Goal: Task Accomplishment & Management: Manage account settings

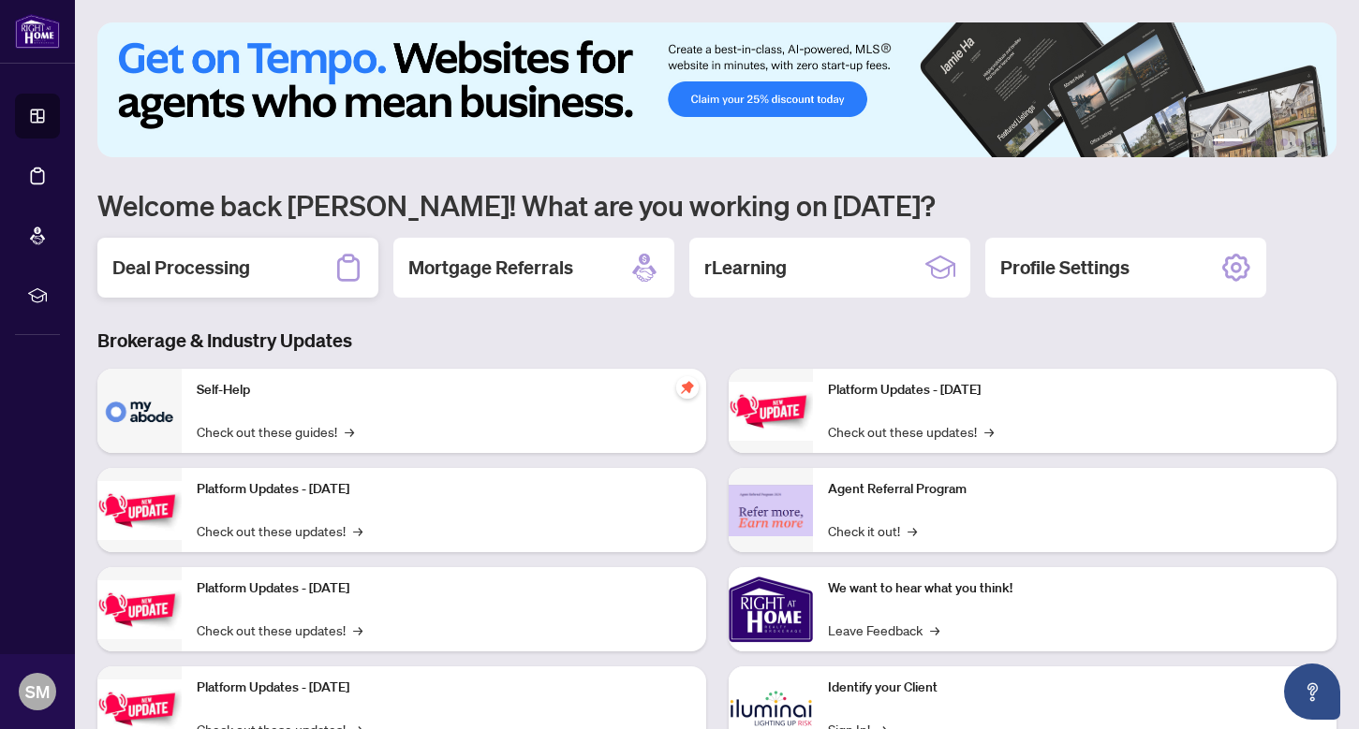
click at [213, 255] on h2 "Deal Processing" at bounding box center [181, 268] width 138 height 26
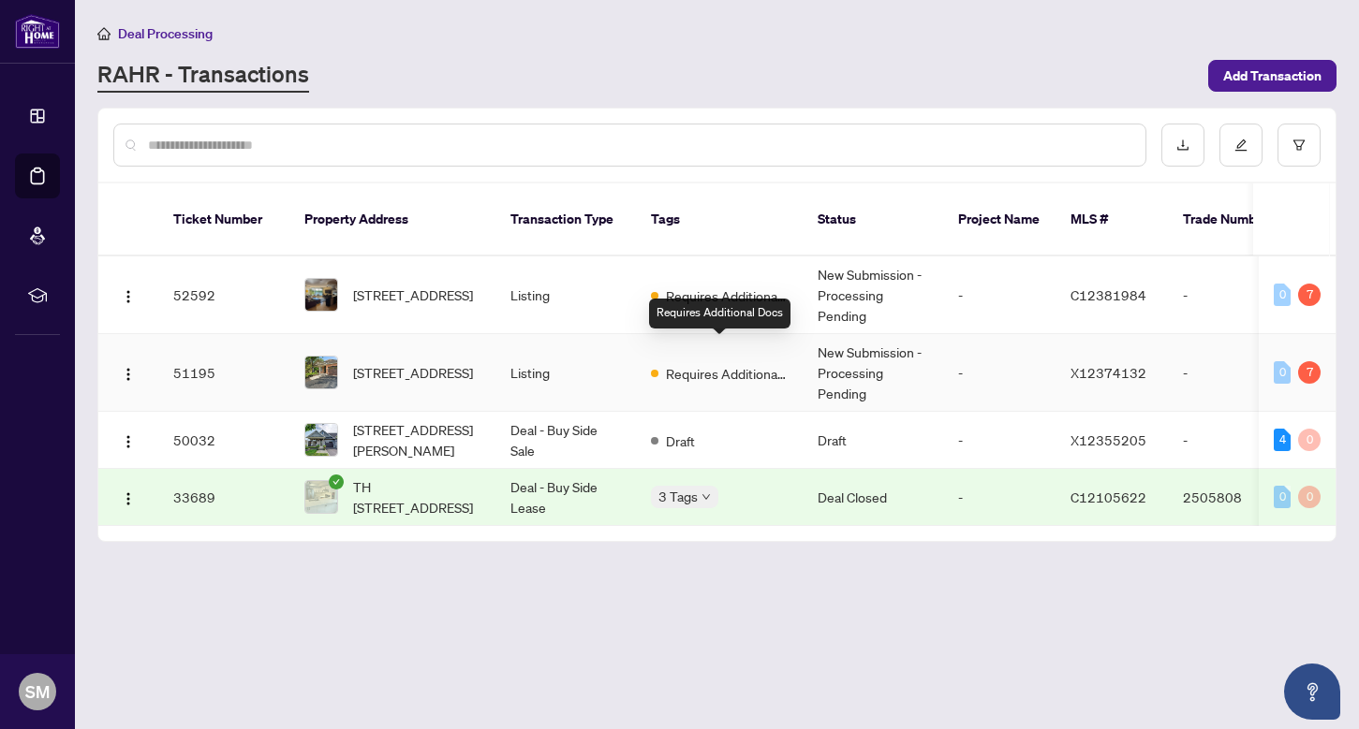
click at [696, 363] on span "Requires Additional Docs" at bounding box center [727, 373] width 122 height 21
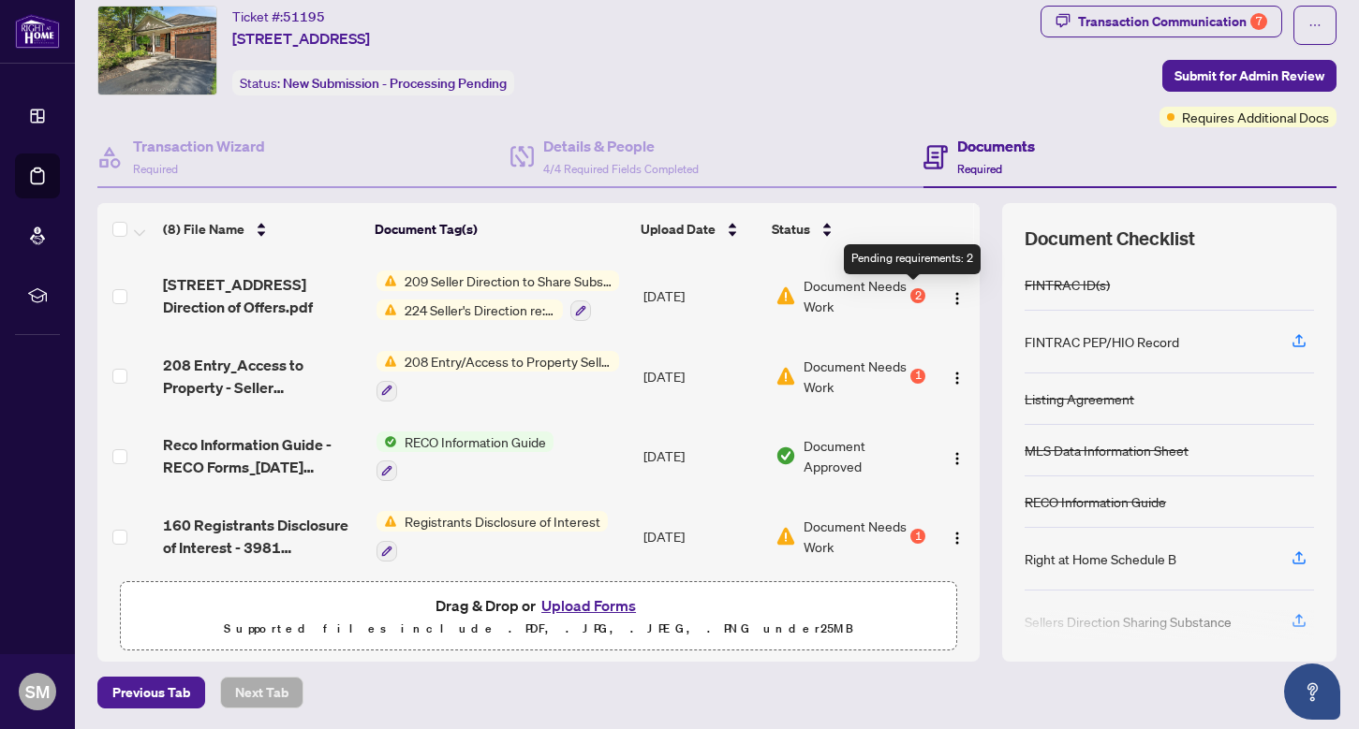
click at [916, 291] on div "2" at bounding box center [917, 295] width 15 height 15
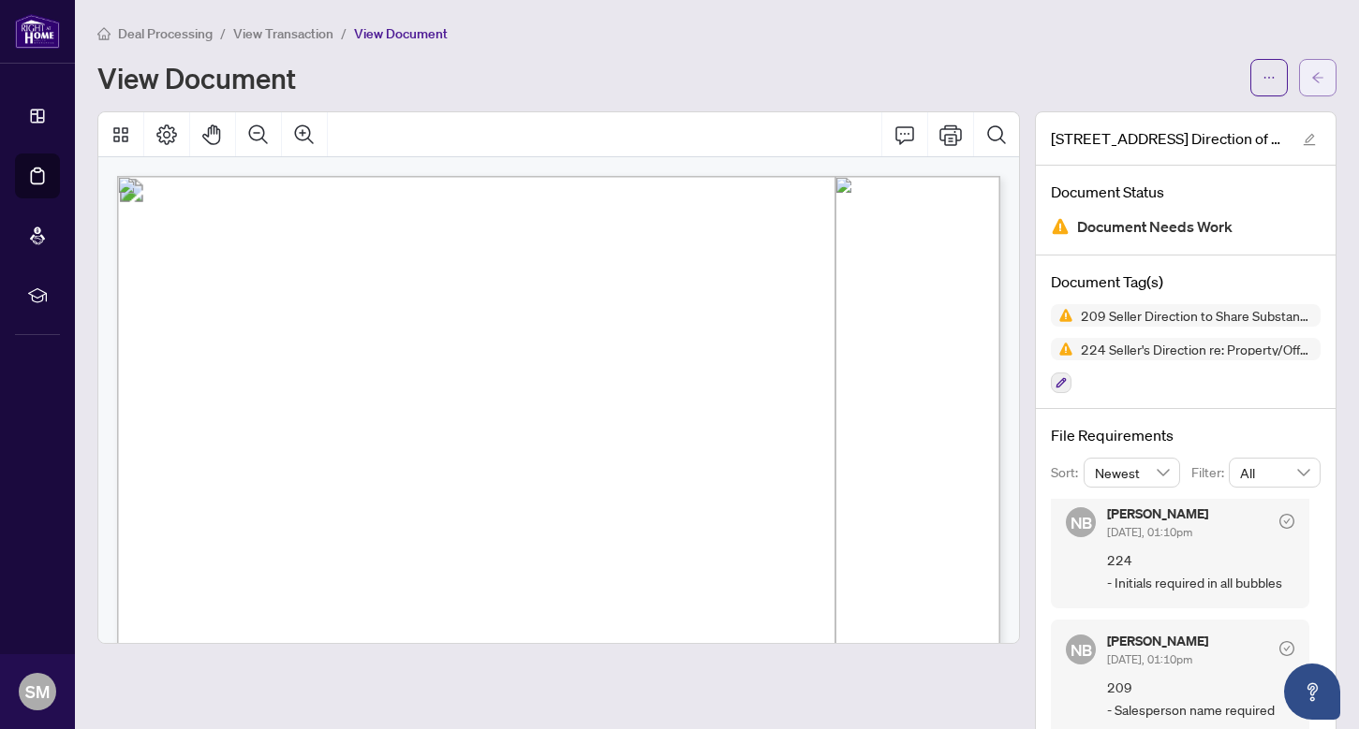
click at [1308, 93] on button "button" at bounding box center [1317, 77] width 37 height 37
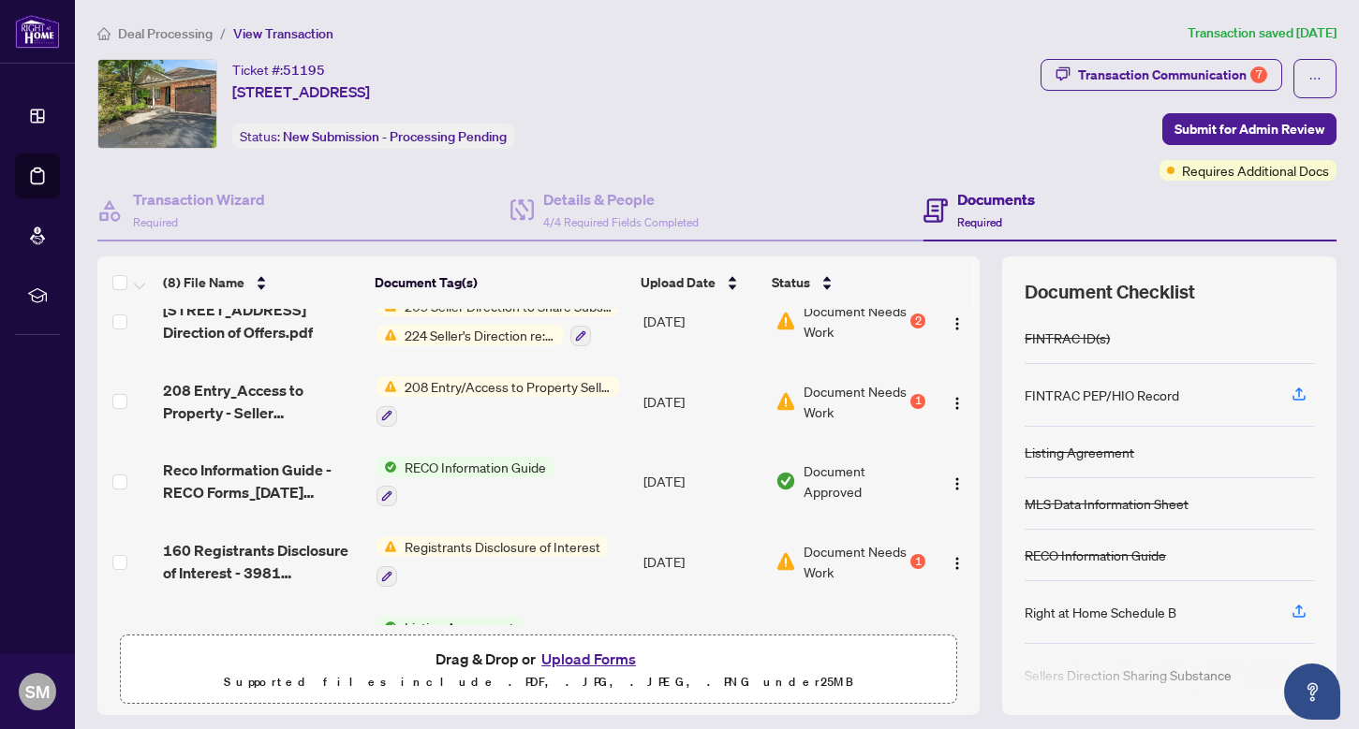
scroll to position [35, 0]
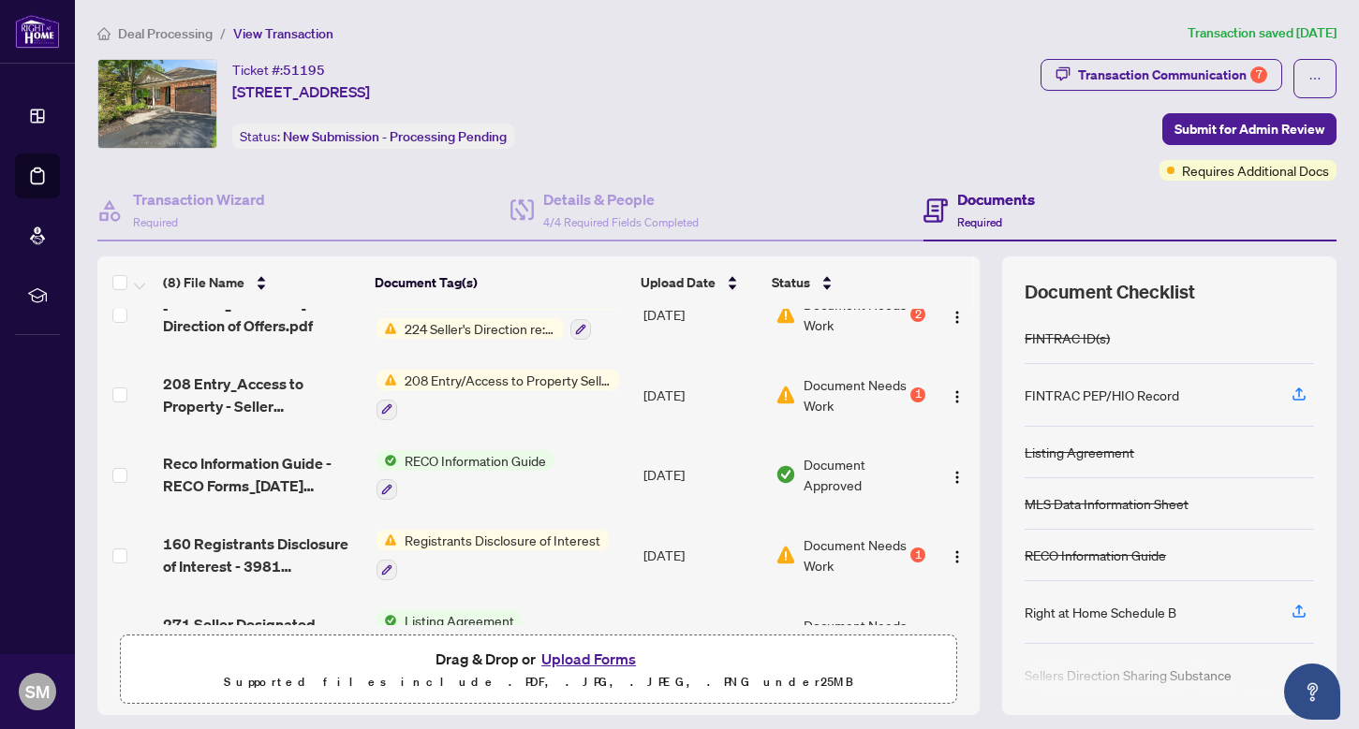
click at [543, 370] on span "208 Entry/Access to Property Seller Acknowledgement" at bounding box center [508, 380] width 222 height 21
click at [835, 396] on span "Document Needs Work" at bounding box center [854, 395] width 103 height 41
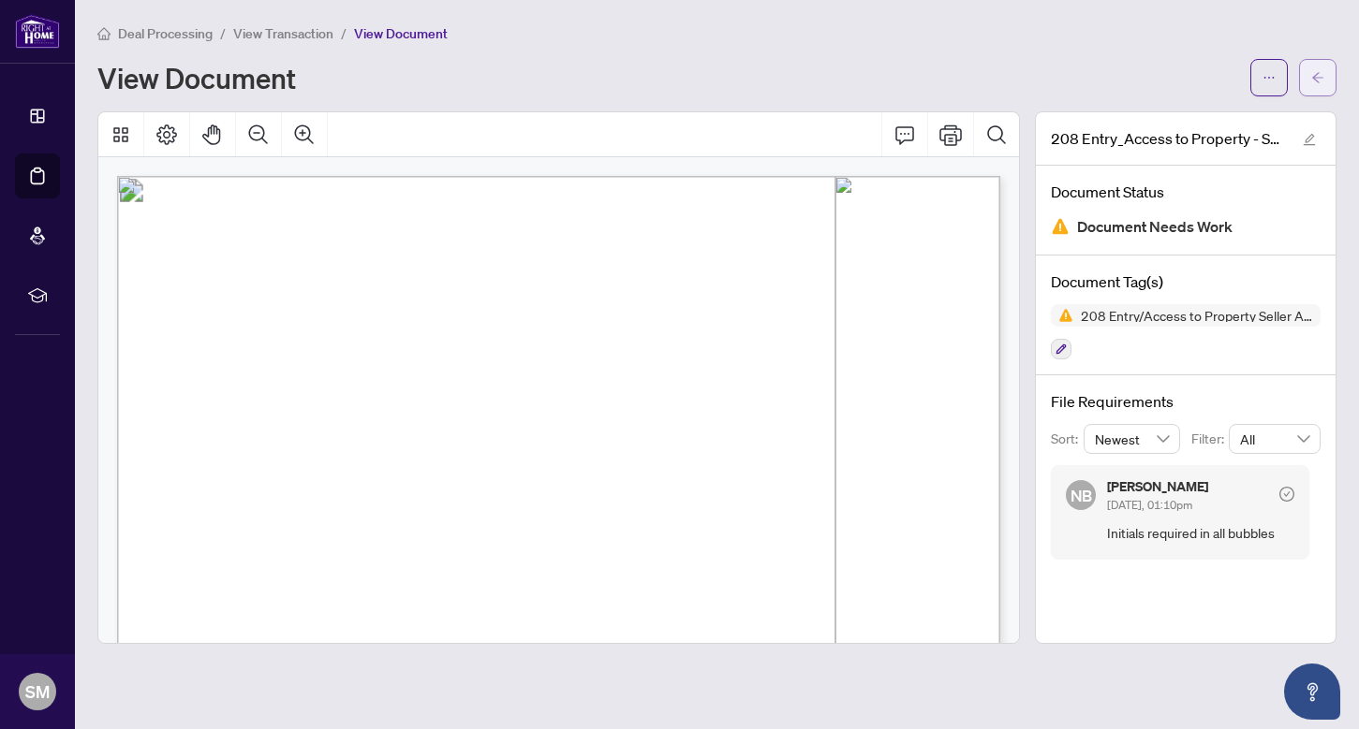
click at [1328, 74] on button "button" at bounding box center [1317, 77] width 37 height 37
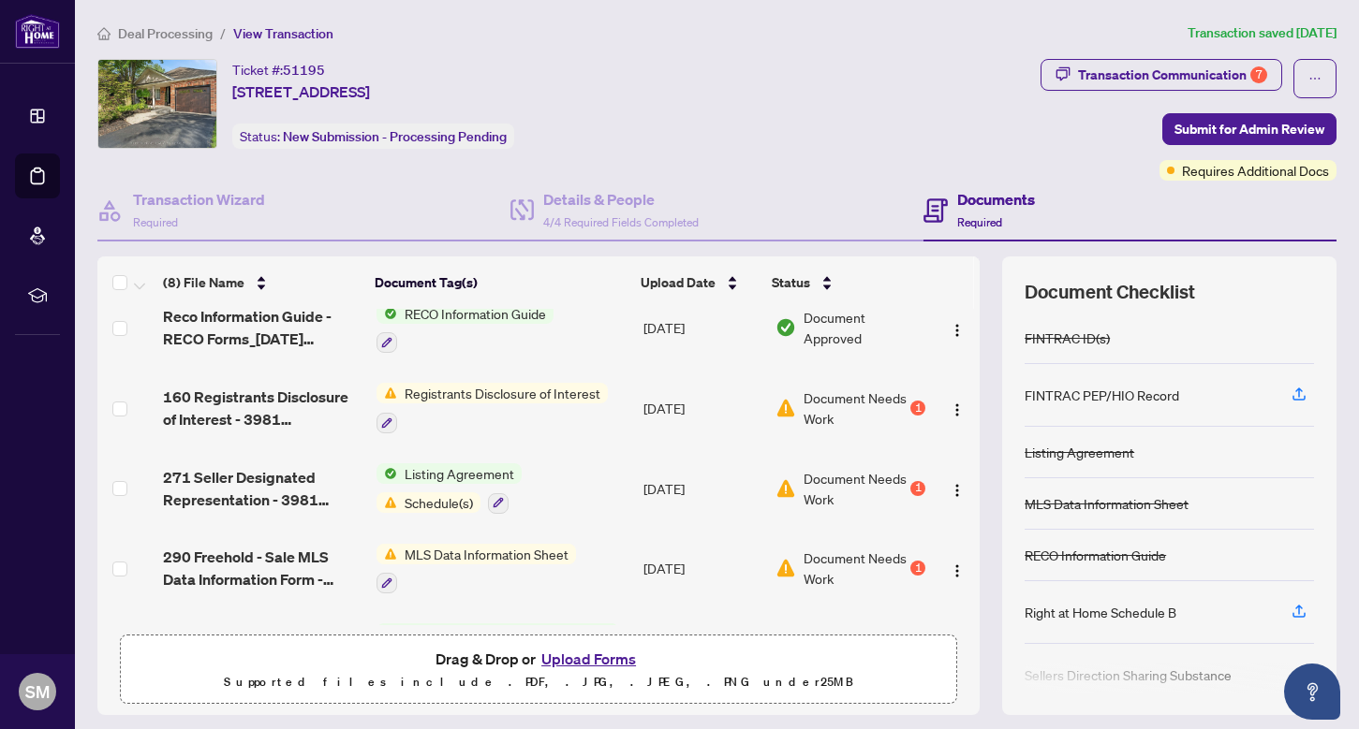
scroll to position [184, 0]
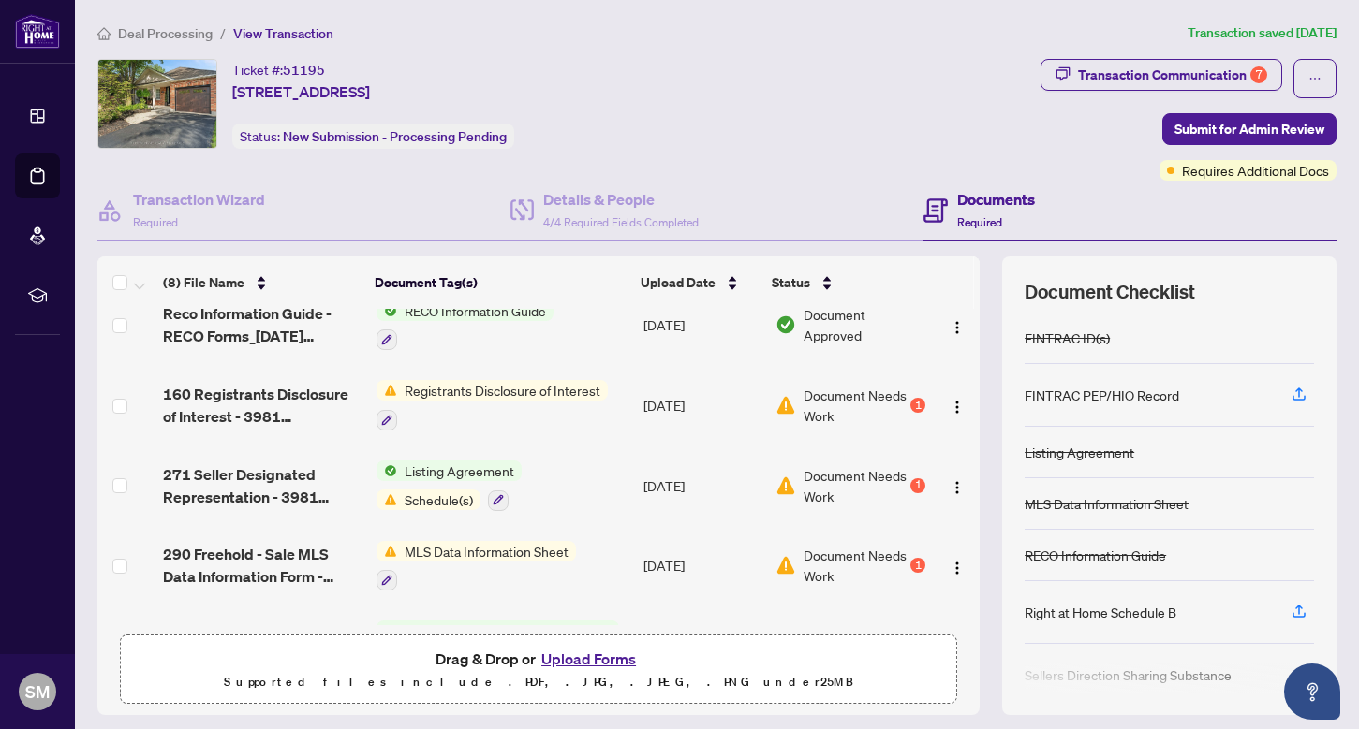
click at [814, 488] on span "Document Needs Work" at bounding box center [854, 485] width 103 height 41
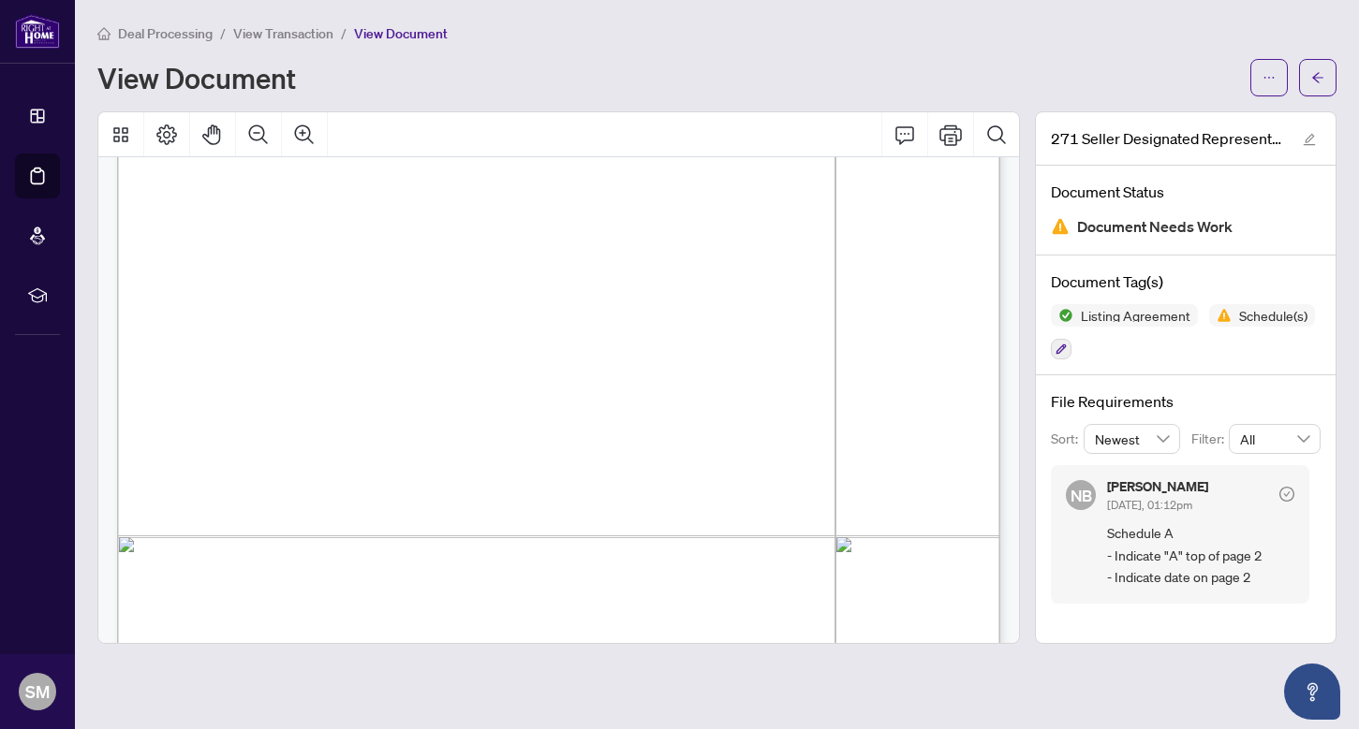
scroll to position [5071, 0]
click at [1270, 120] on div "271 Seller Designated Representation - 3981 Honeysuckle.pdf" at bounding box center [1186, 138] width 300 height 53
click at [1312, 78] on icon "arrow-left" at bounding box center [1317, 77] width 13 height 13
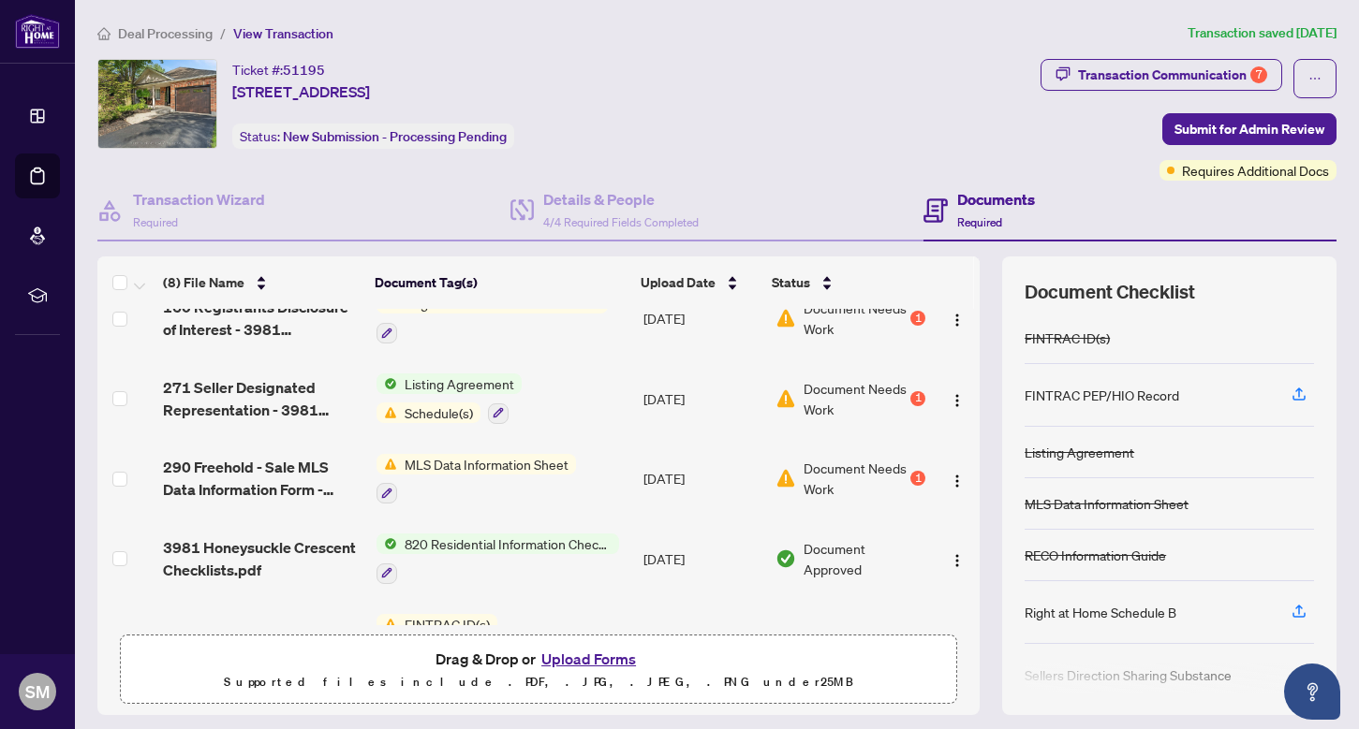
scroll to position [317, 0]
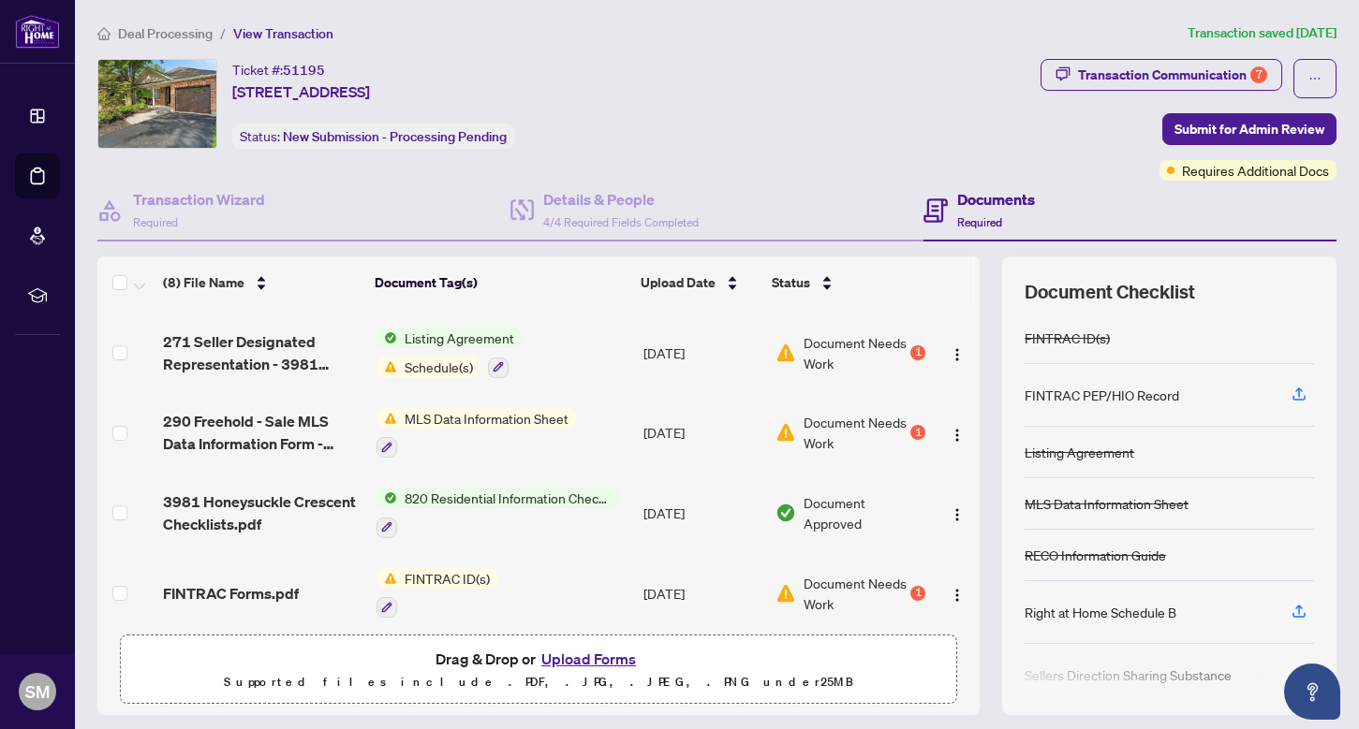
click at [816, 426] on span "Document Needs Work" at bounding box center [854, 432] width 103 height 41
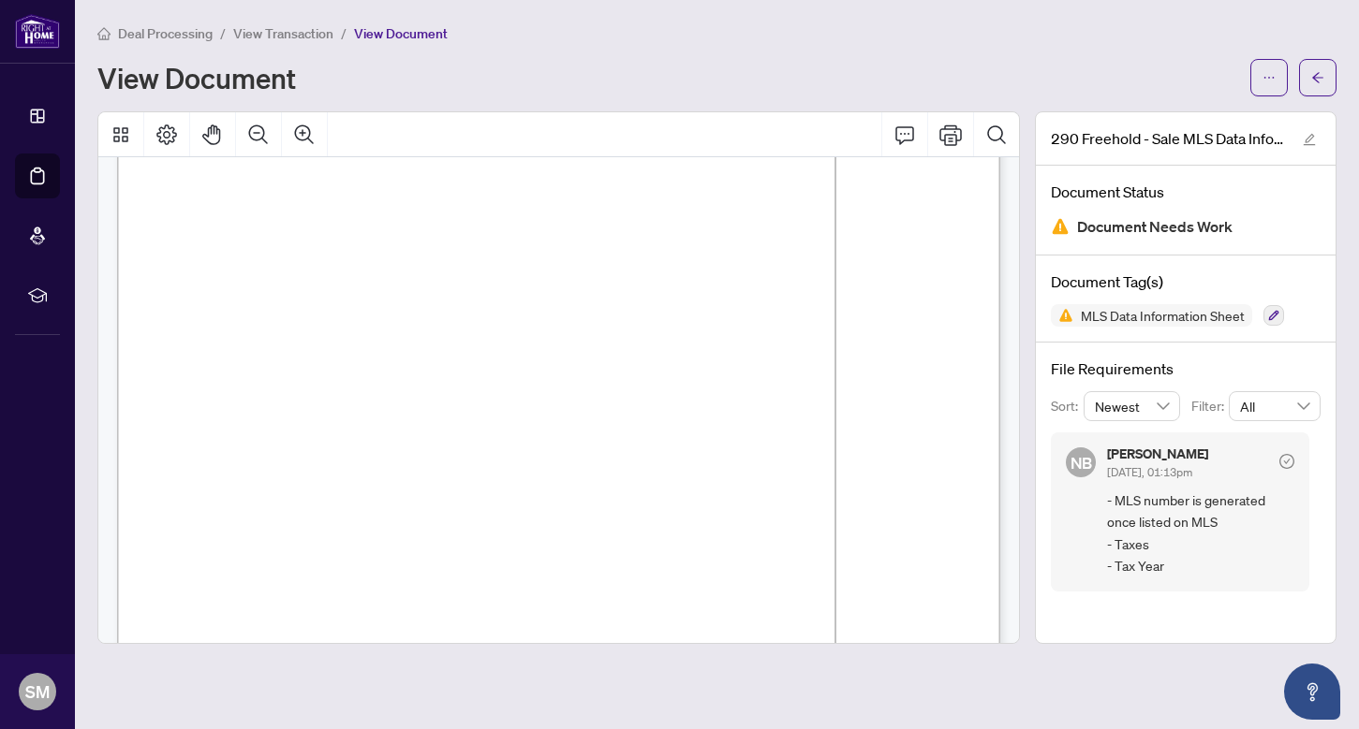
scroll to position [214, 0]
click at [1329, 81] on button "button" at bounding box center [1317, 77] width 37 height 37
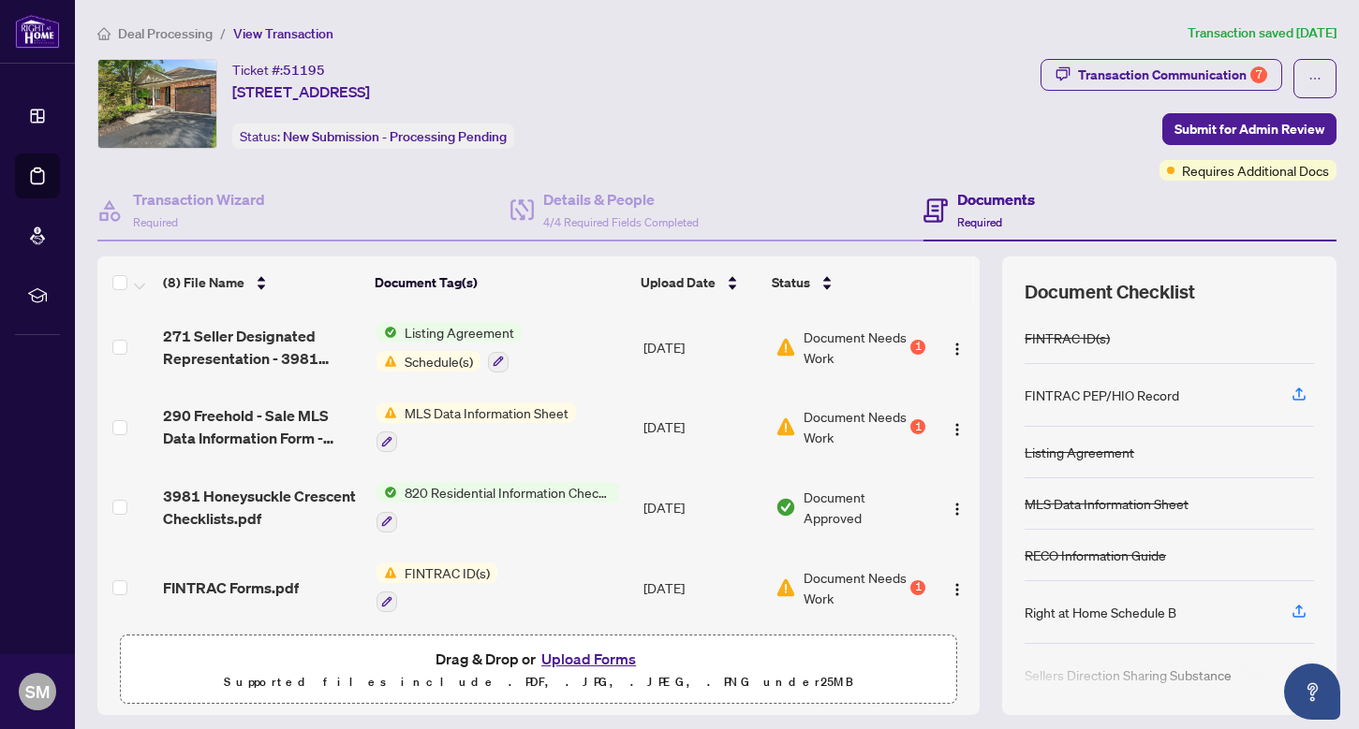
scroll to position [325, 0]
click at [810, 566] on span "Document Needs Work" at bounding box center [854, 586] width 103 height 41
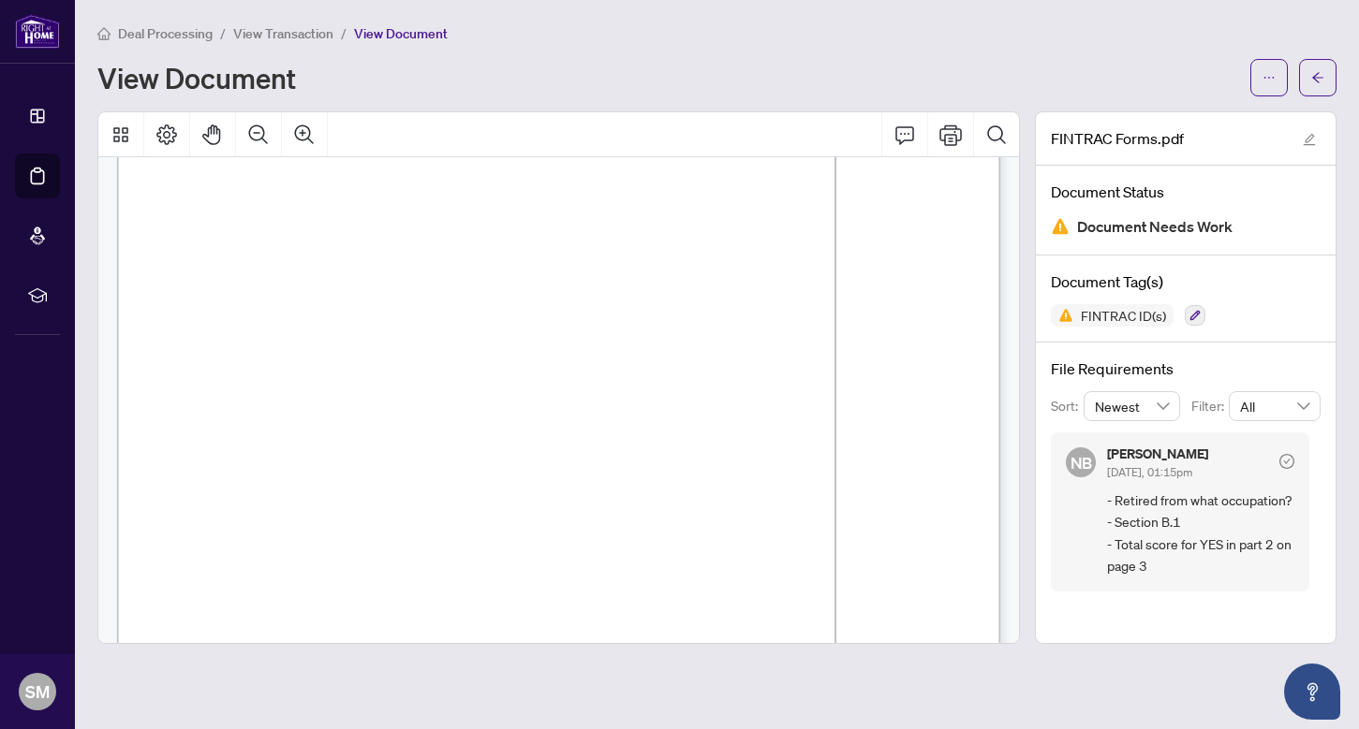
scroll to position [198, 0]
click at [522, 435] on span "Retired" at bounding box center [495, 434] width 54 height 14
click at [522, 430] on span "Retired" at bounding box center [495, 434] width 54 height 14
click at [1268, 75] on icon "ellipsis" at bounding box center [1268, 77] width 13 height 13
click at [1124, 36] on div "Deal Processing / View Transaction / View Document" at bounding box center [716, 33] width 1239 height 22
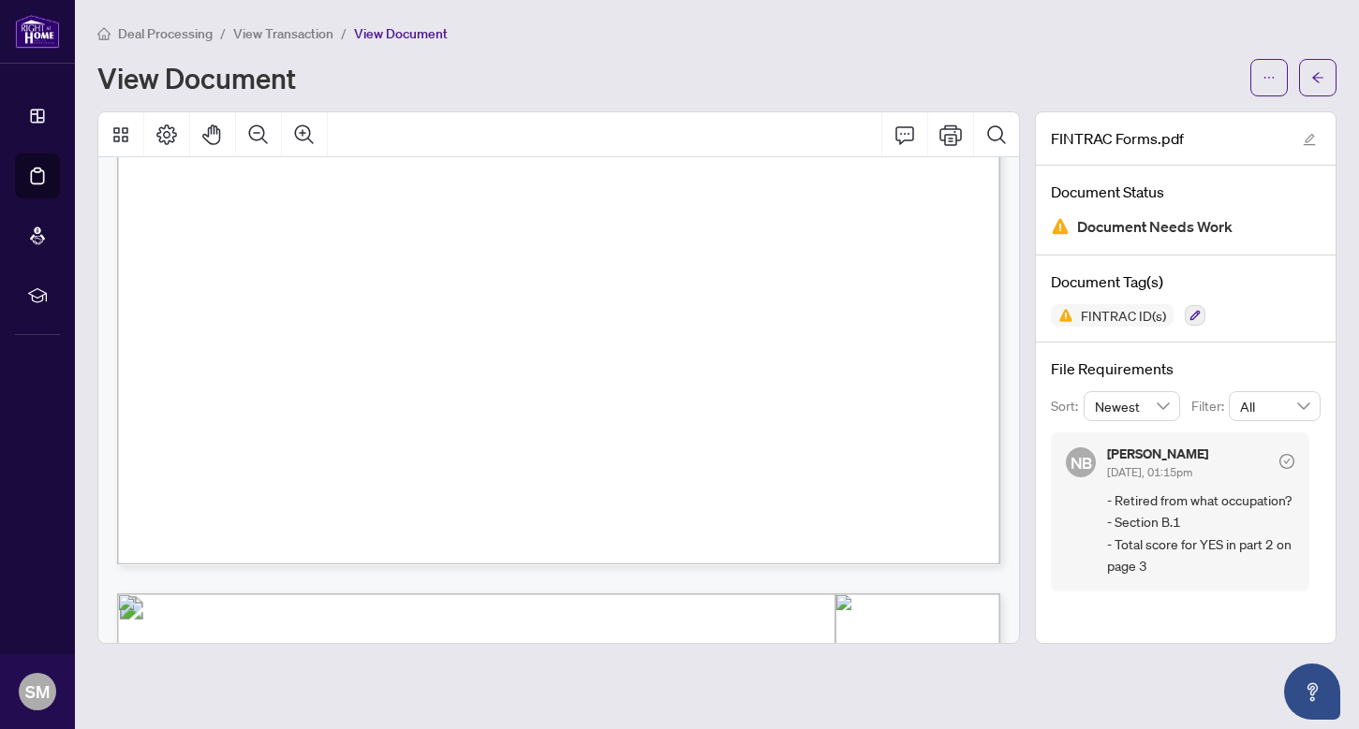
scroll to position [1633, 0]
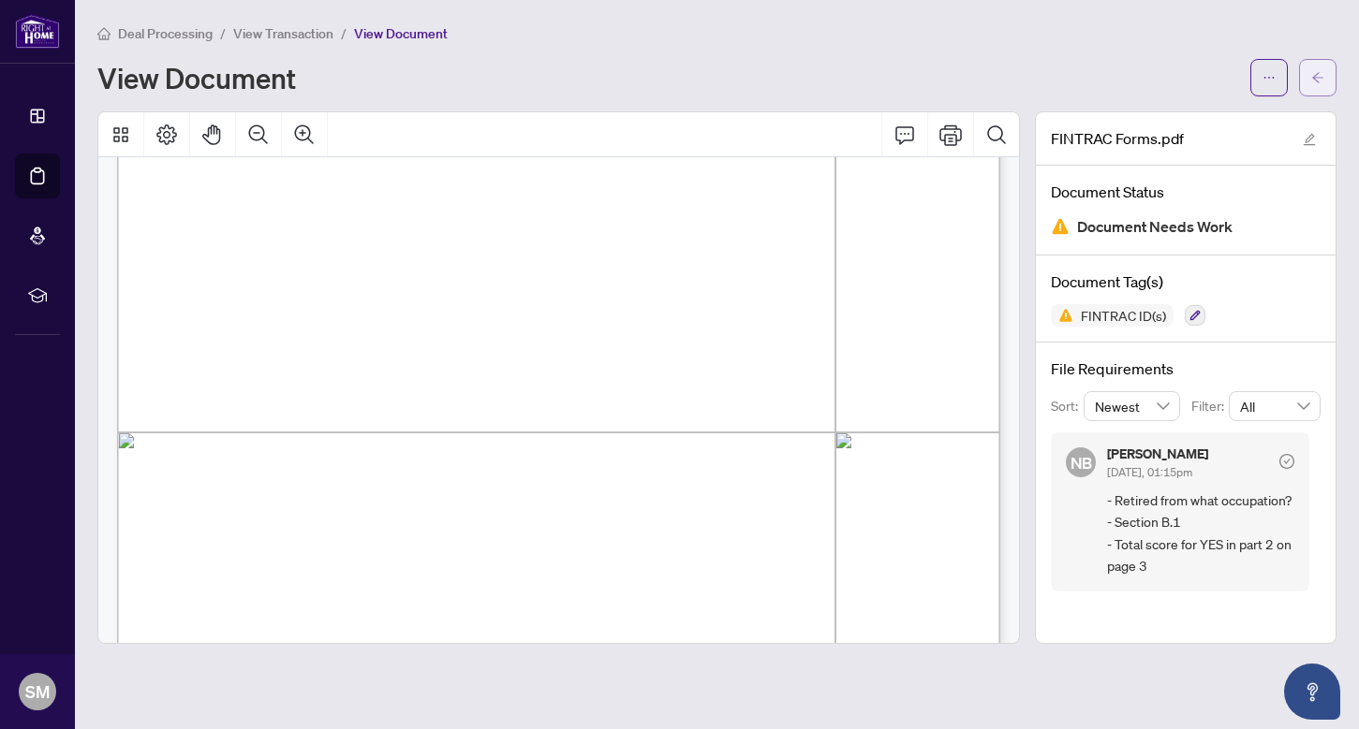
click at [1324, 72] on button "button" at bounding box center [1317, 77] width 37 height 37
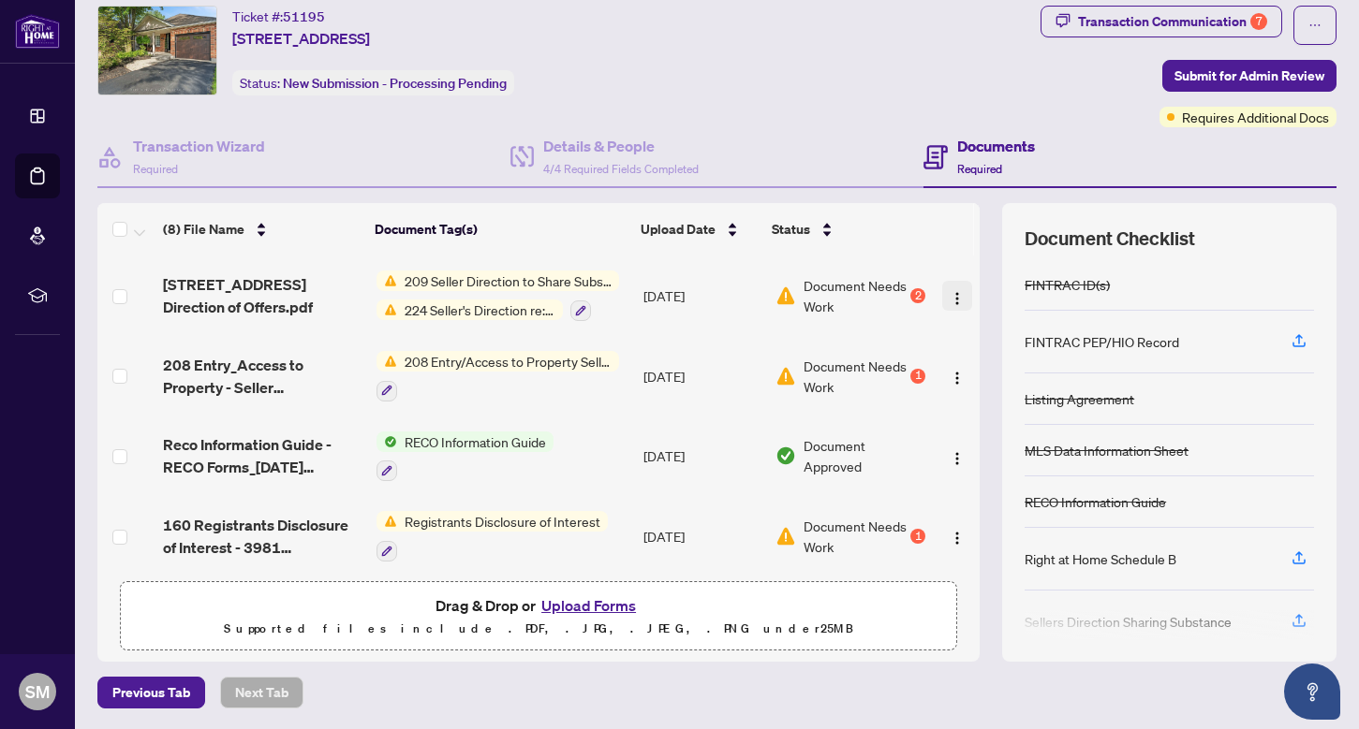
click at [949, 287] on span "button" at bounding box center [956, 296] width 15 height 21
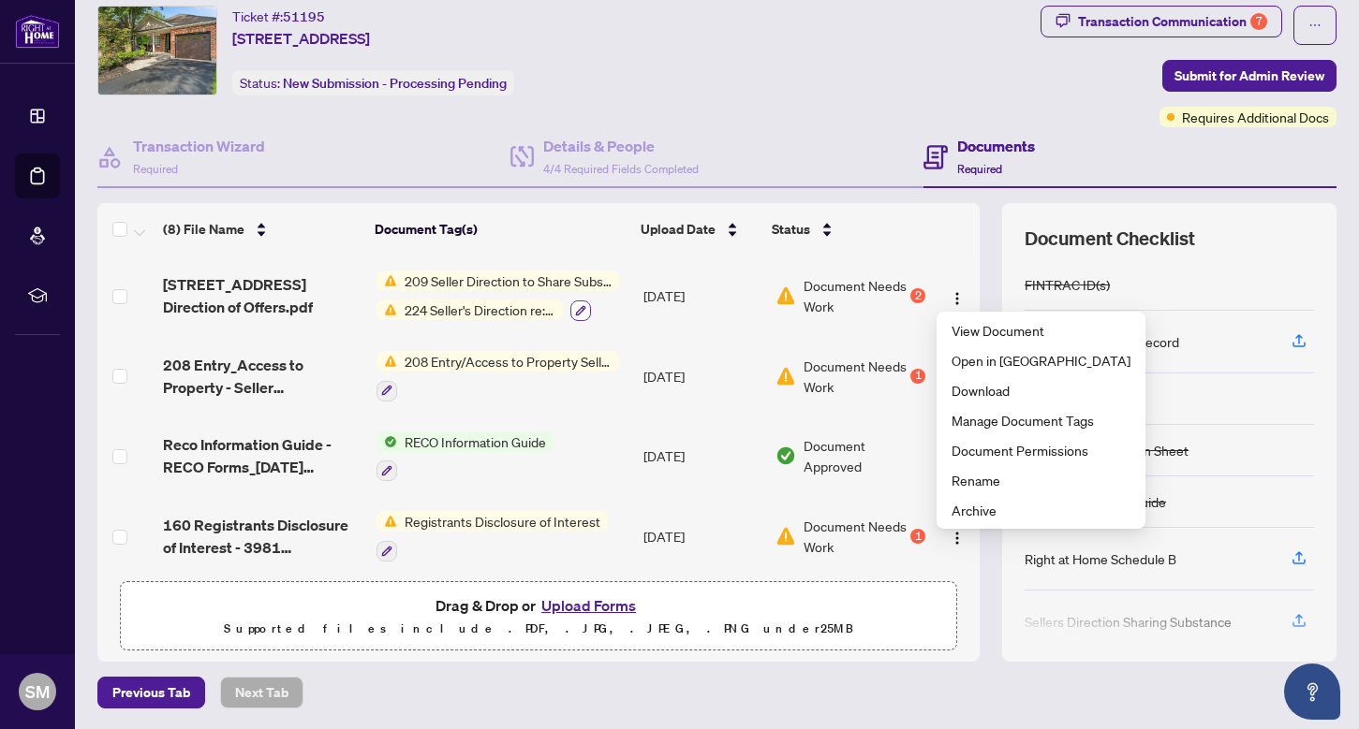
click at [583, 306] on icon "button" at bounding box center [580, 310] width 11 height 11
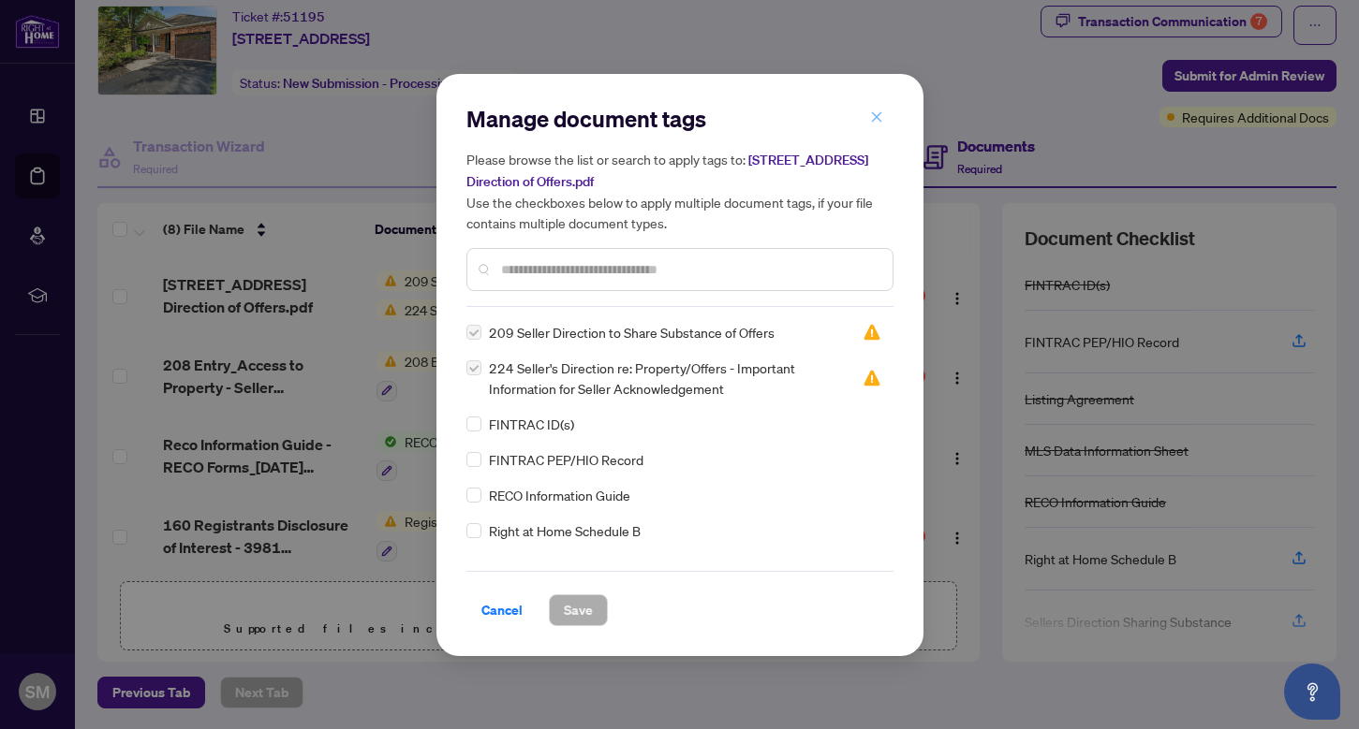
click at [879, 117] on icon "close" at bounding box center [876, 116] width 13 height 13
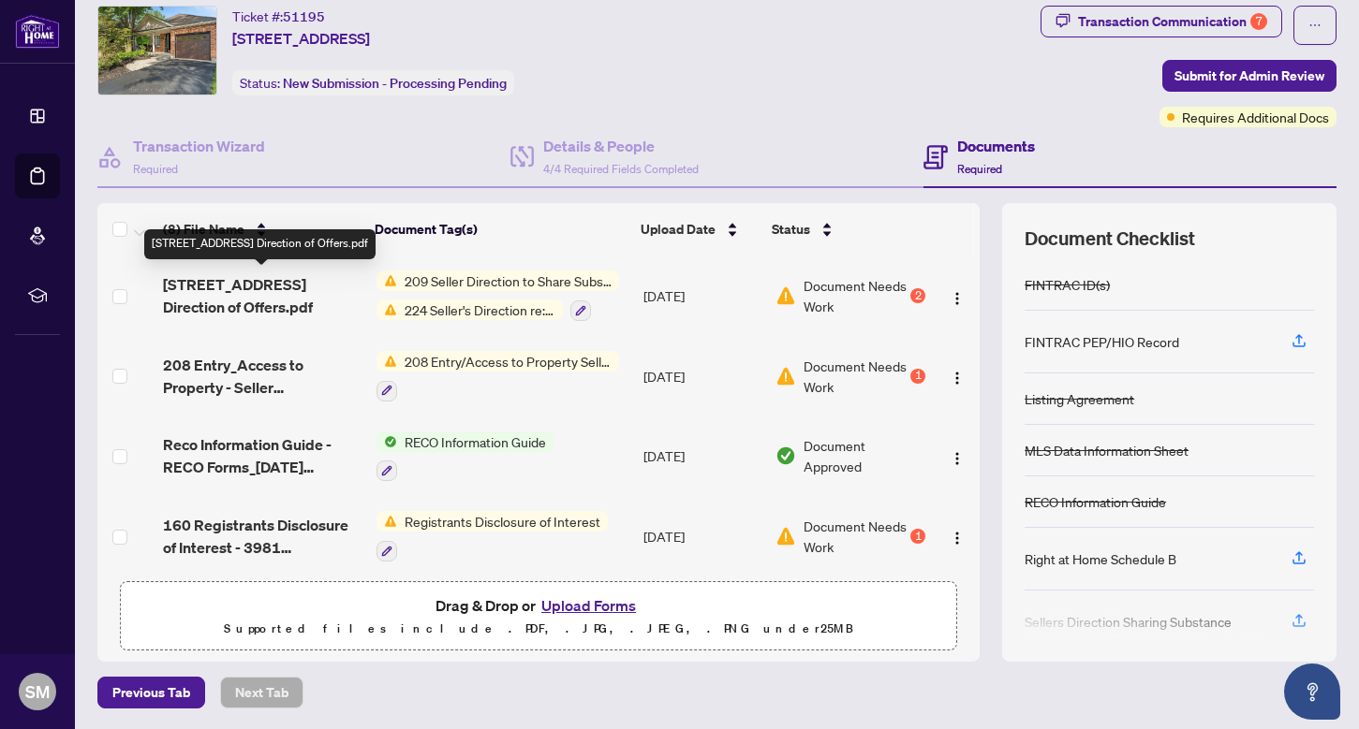
click at [188, 302] on span "[STREET_ADDRESS] Direction of Offers.pdf" at bounding box center [262, 295] width 199 height 45
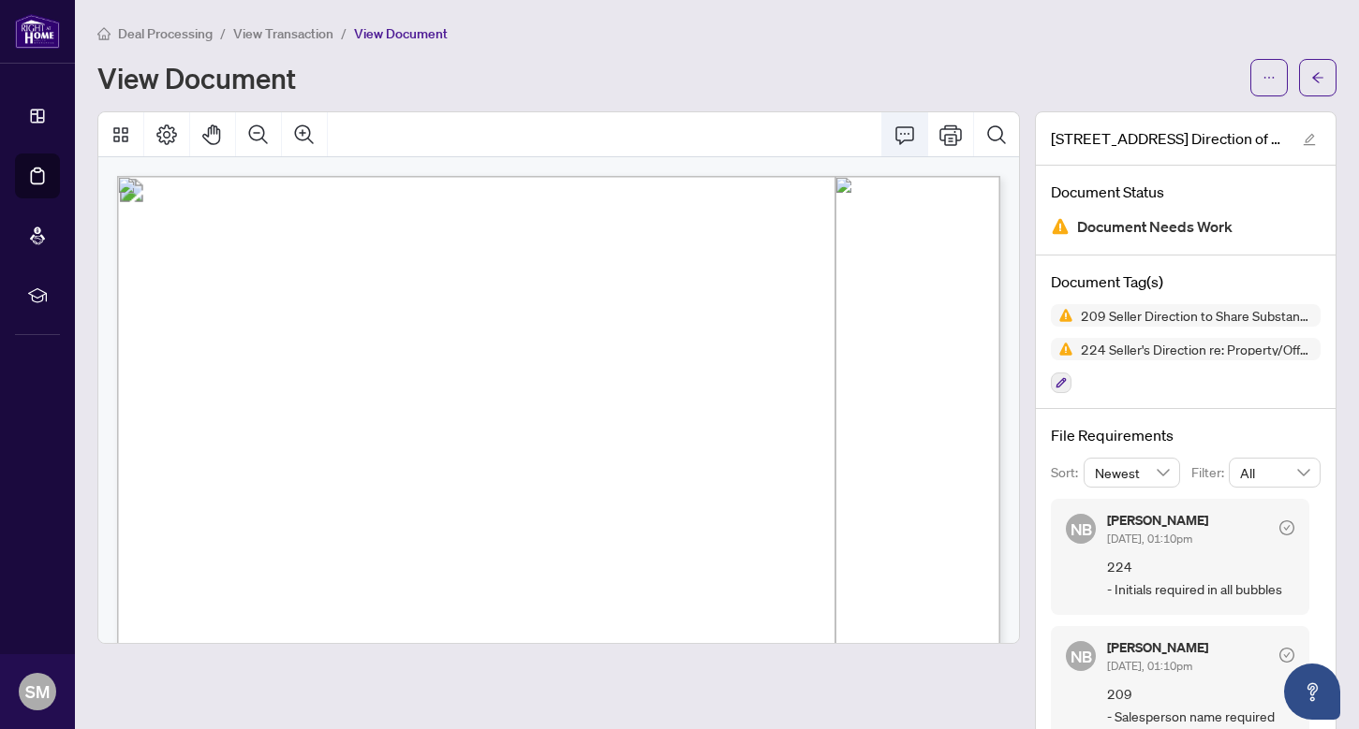
click at [902, 143] on icon "Comment" at bounding box center [904, 135] width 22 height 22
click at [902, 133] on icon "Comment" at bounding box center [904, 135] width 22 height 22
click at [158, 129] on icon "Page Layout" at bounding box center [166, 135] width 22 height 22
click at [1311, 140] on icon "edit" at bounding box center [1308, 139] width 13 height 13
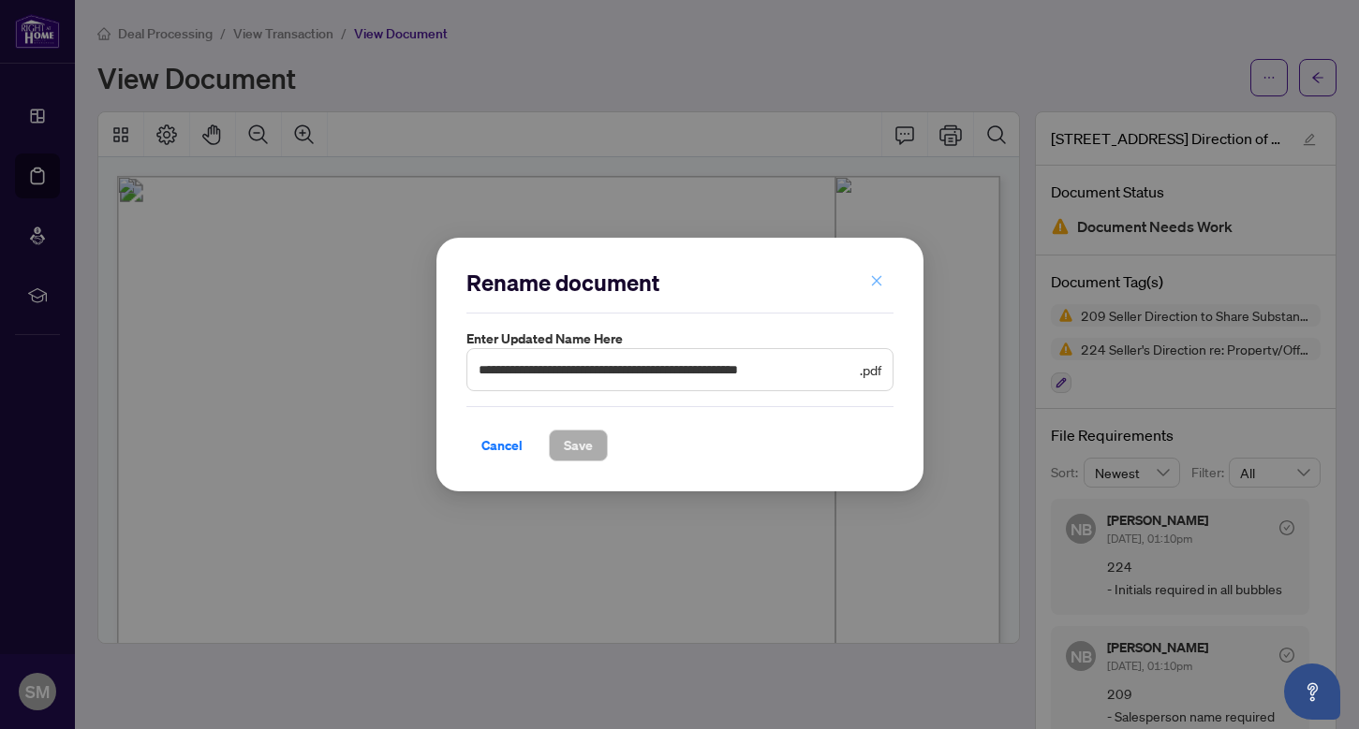
click at [882, 271] on button "button" at bounding box center [876, 282] width 37 height 32
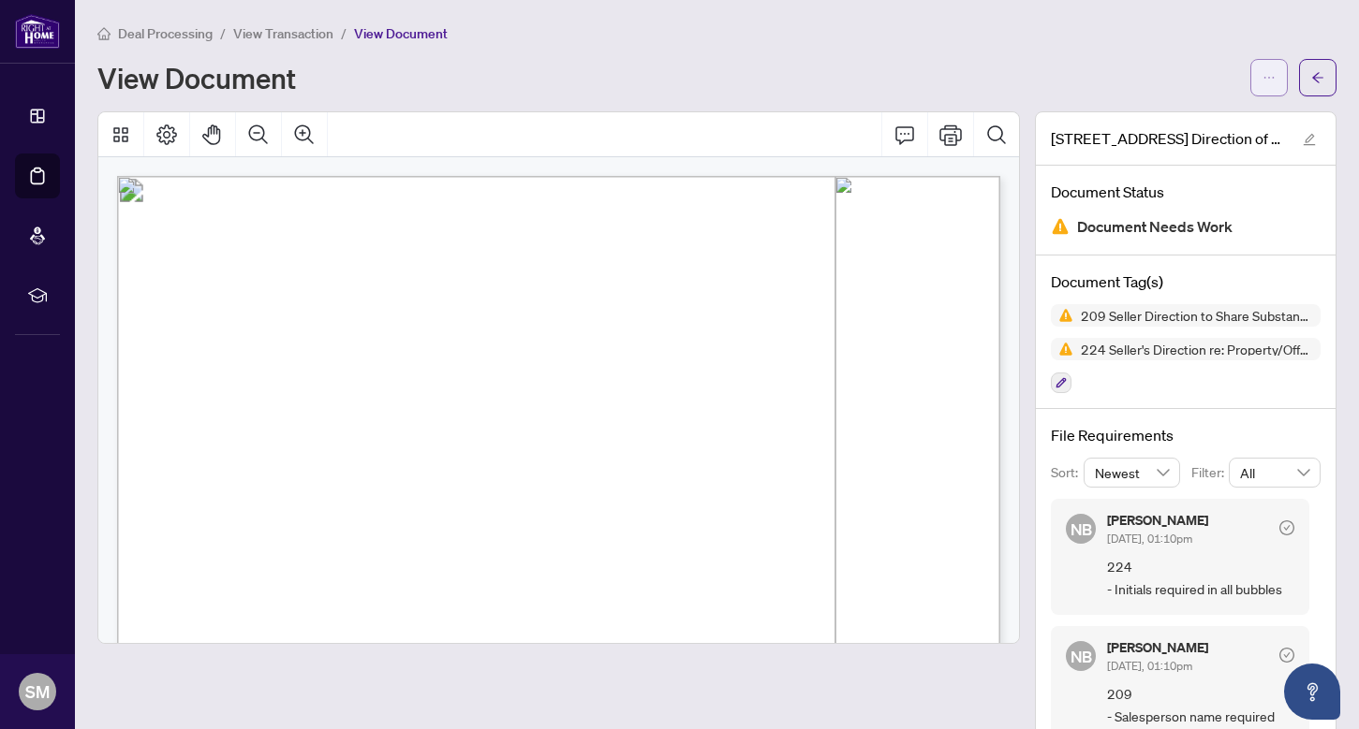
click at [1284, 73] on button "button" at bounding box center [1268, 77] width 37 height 37
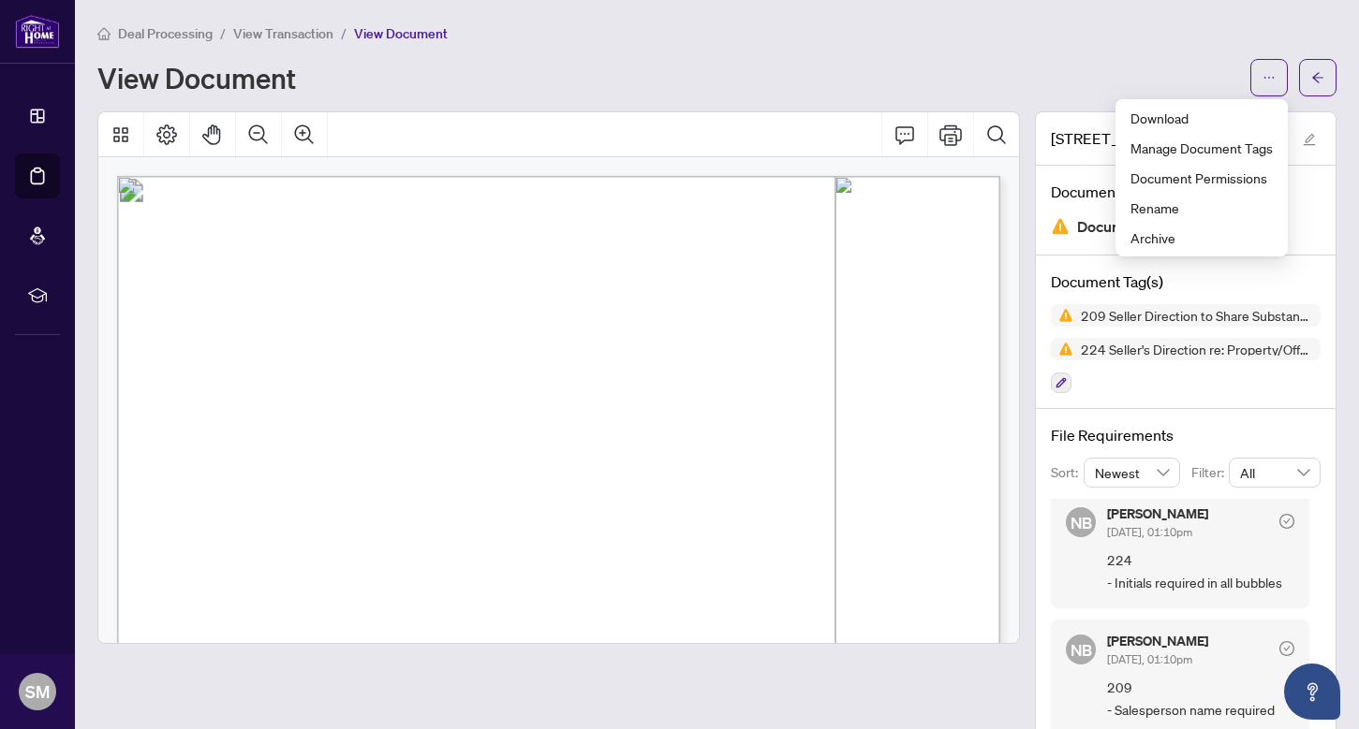
click at [892, 63] on div "View Document" at bounding box center [667, 78] width 1141 height 30
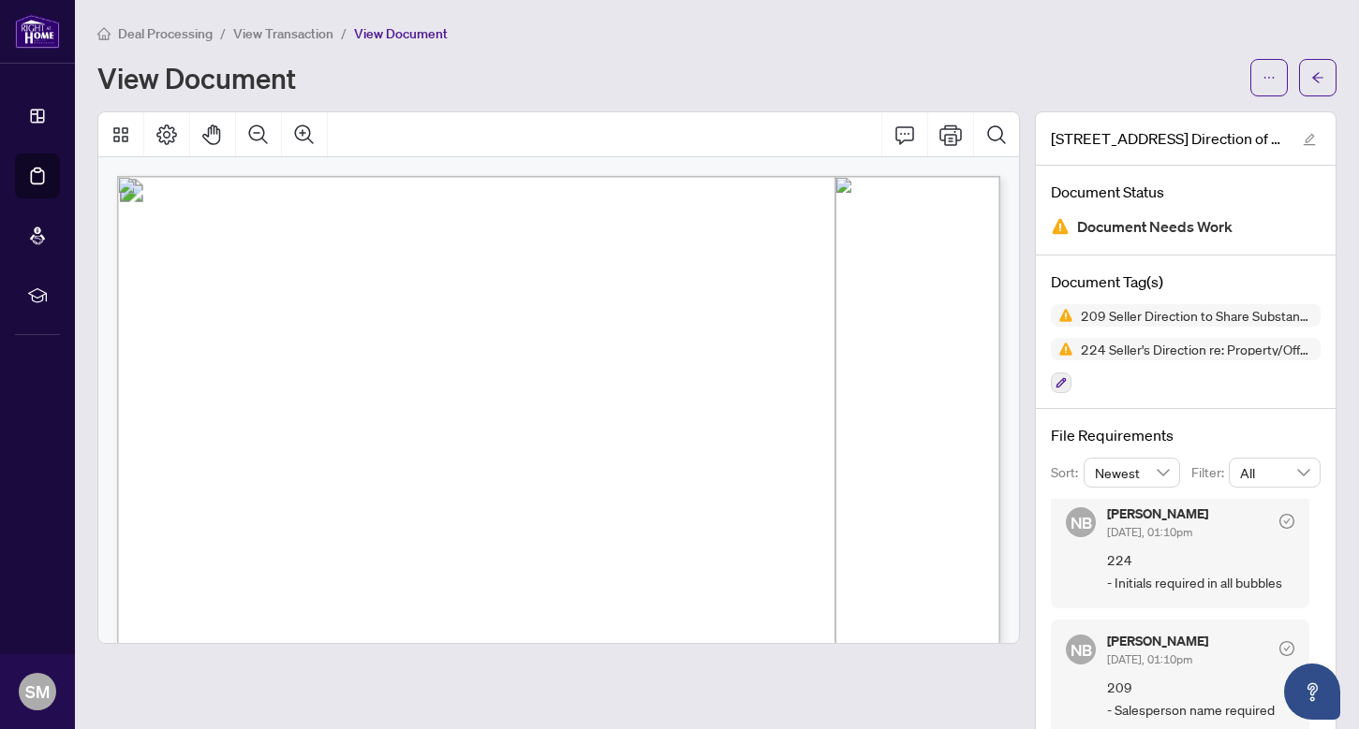
click at [138, 37] on span "Deal Processing" at bounding box center [165, 33] width 95 height 17
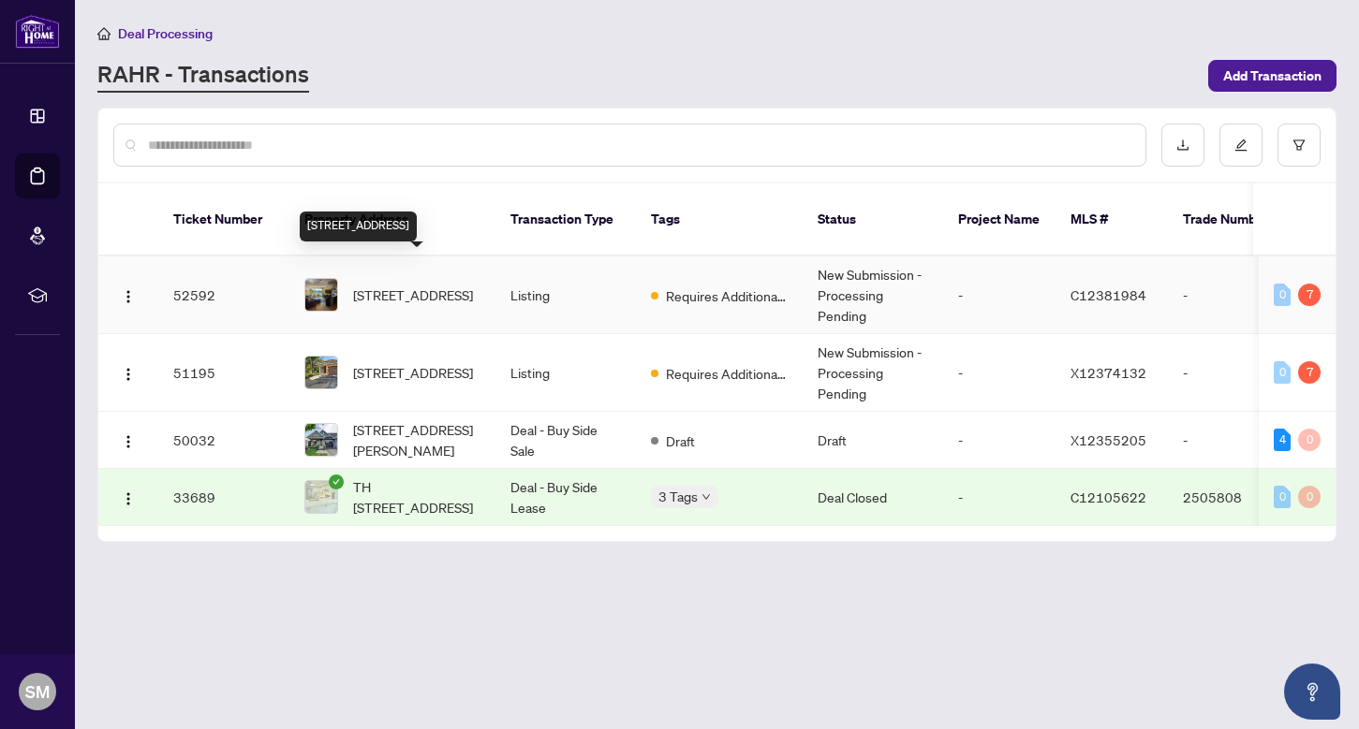
click at [393, 285] on span "[STREET_ADDRESS]" at bounding box center [413, 295] width 120 height 21
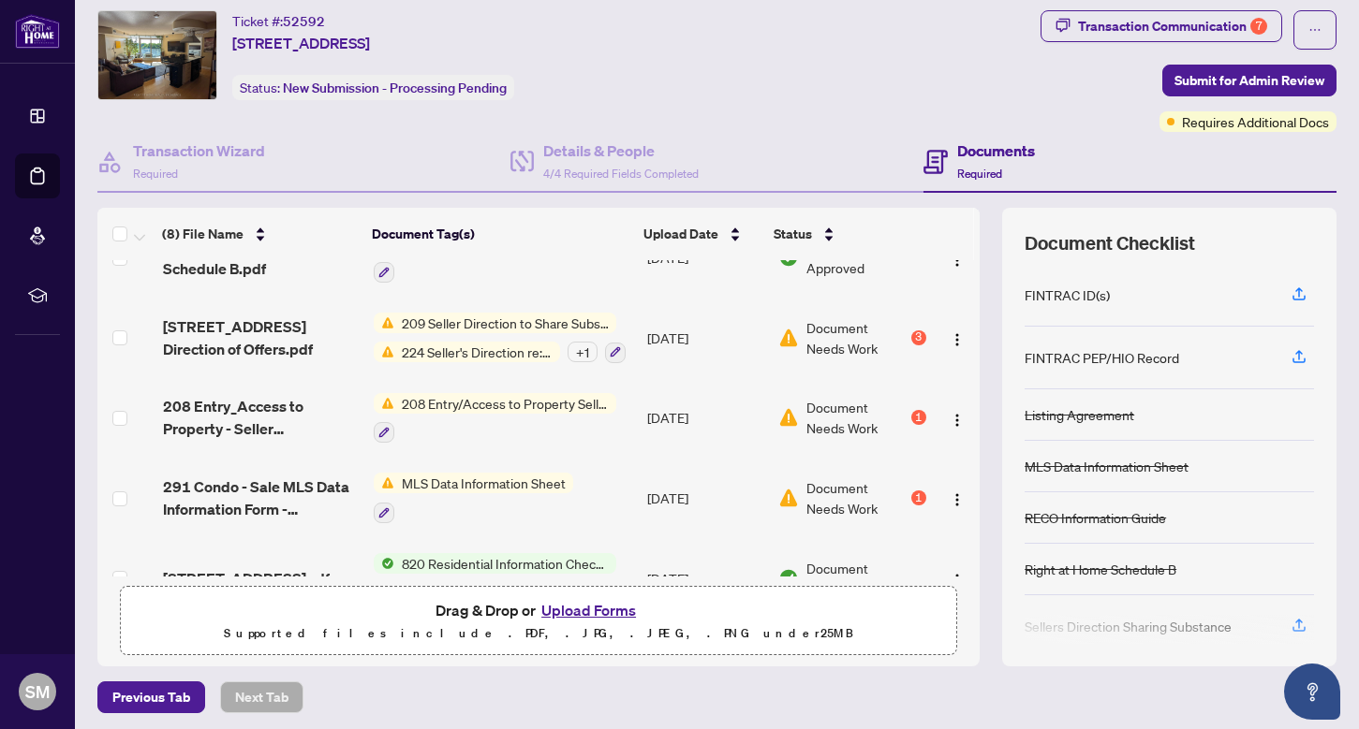
scroll to position [62, 0]
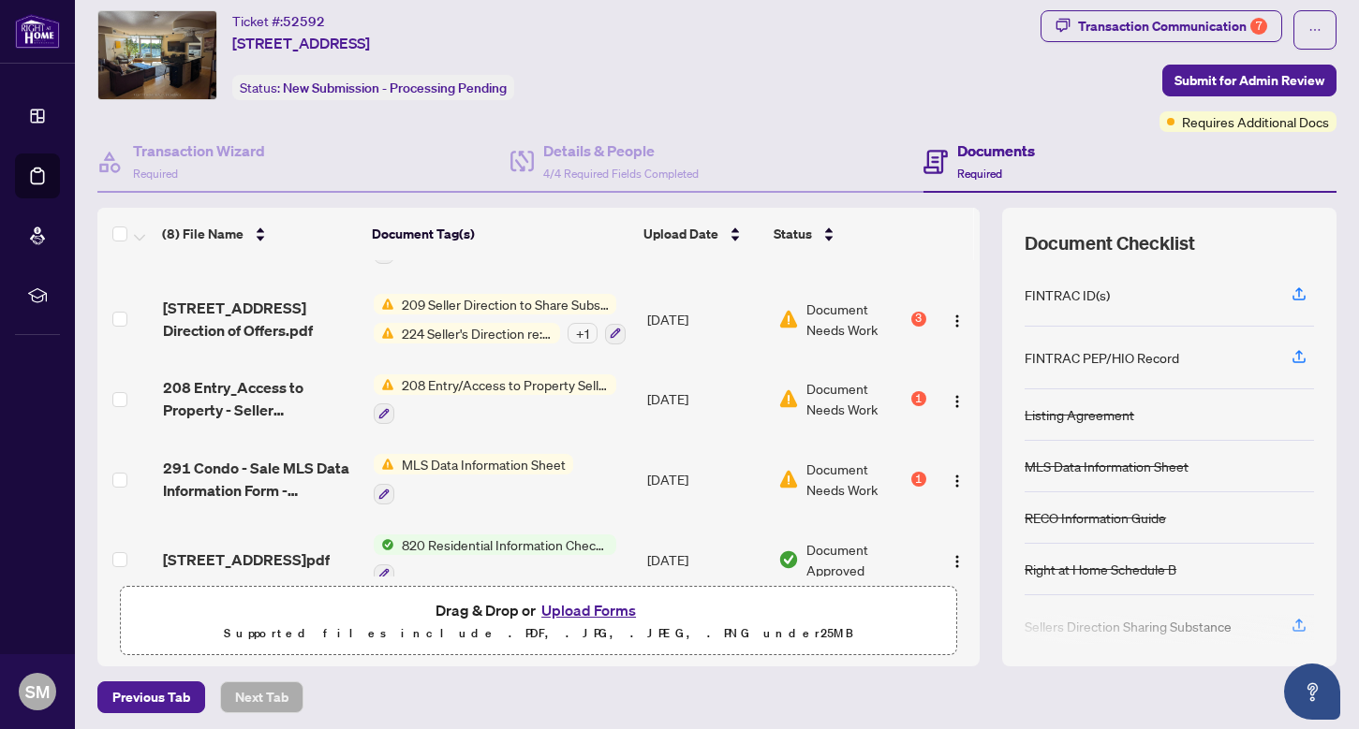
click at [838, 304] on span "Document Needs Work" at bounding box center [856, 319] width 101 height 41
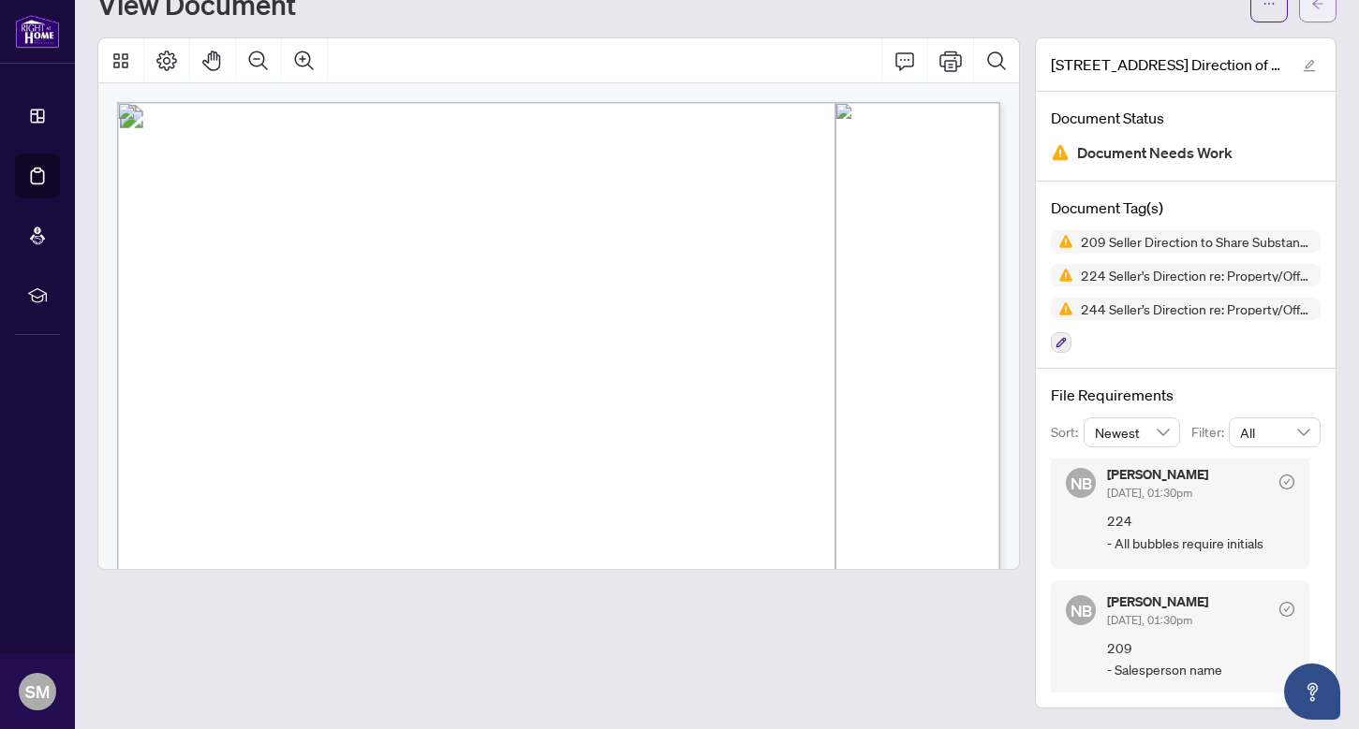
click at [1318, 7] on icon "arrow-left" at bounding box center [1317, 3] width 13 height 13
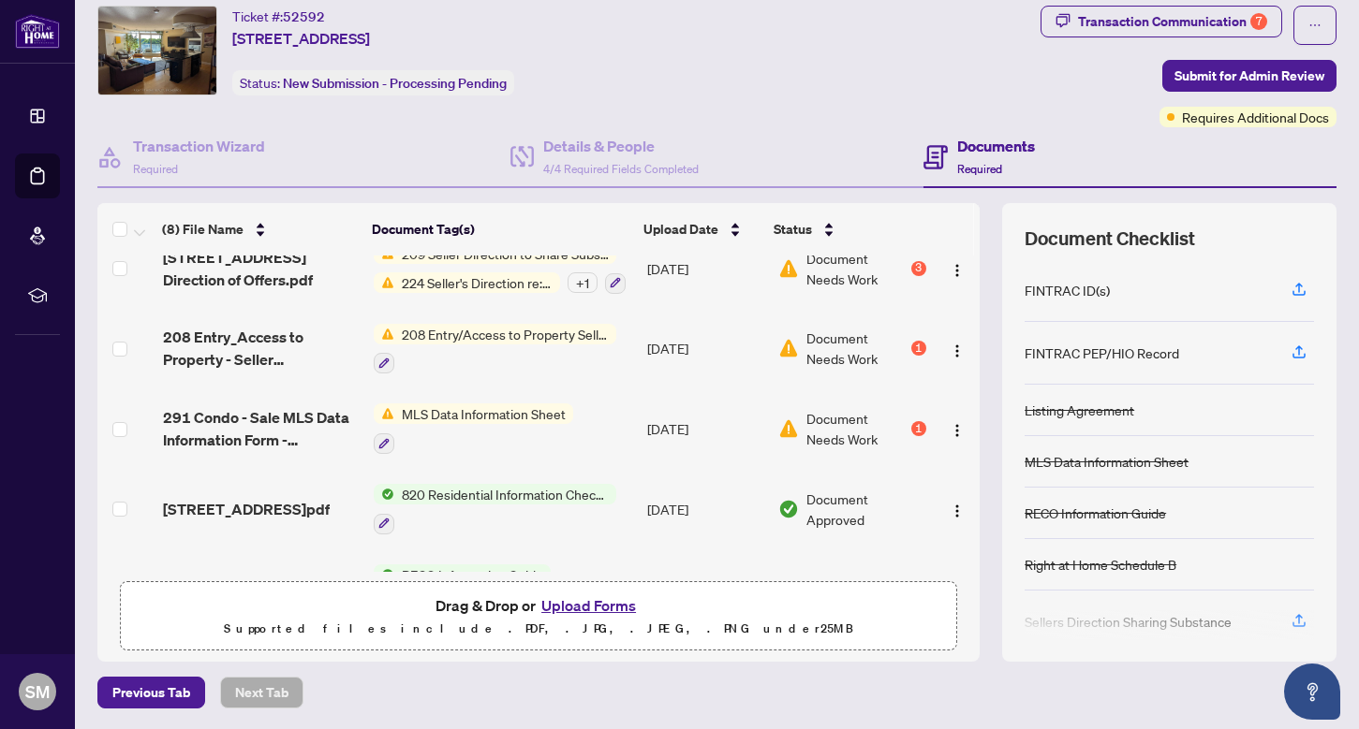
scroll to position [110, 0]
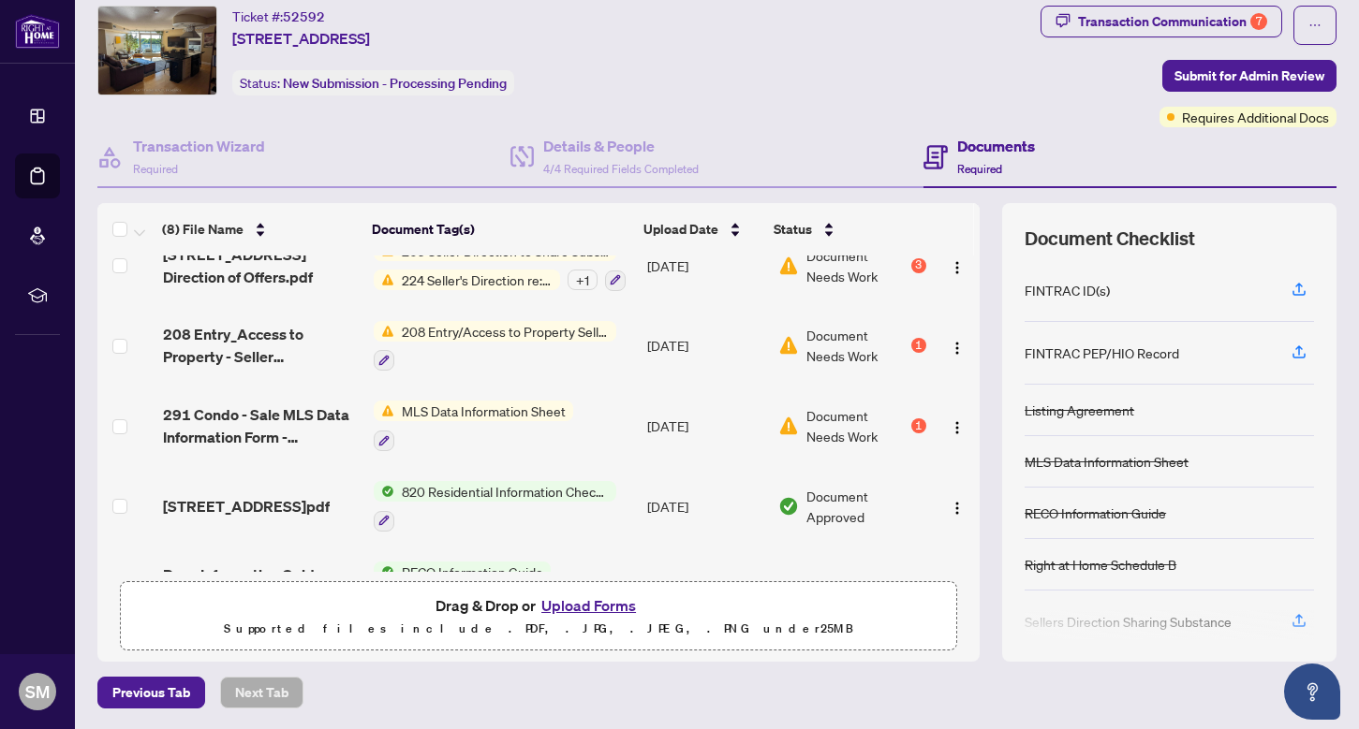
click at [837, 343] on span "Document Needs Work" at bounding box center [856, 345] width 101 height 41
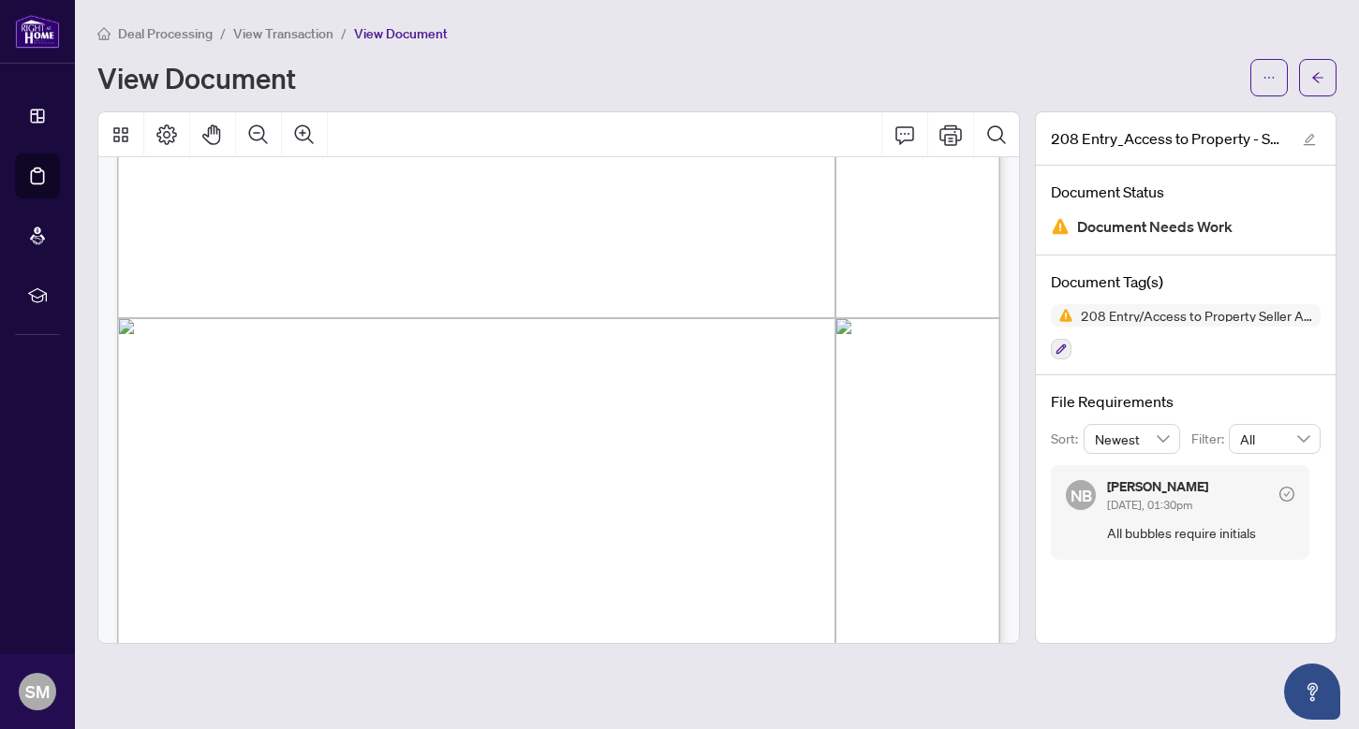
scroll to position [694, 0]
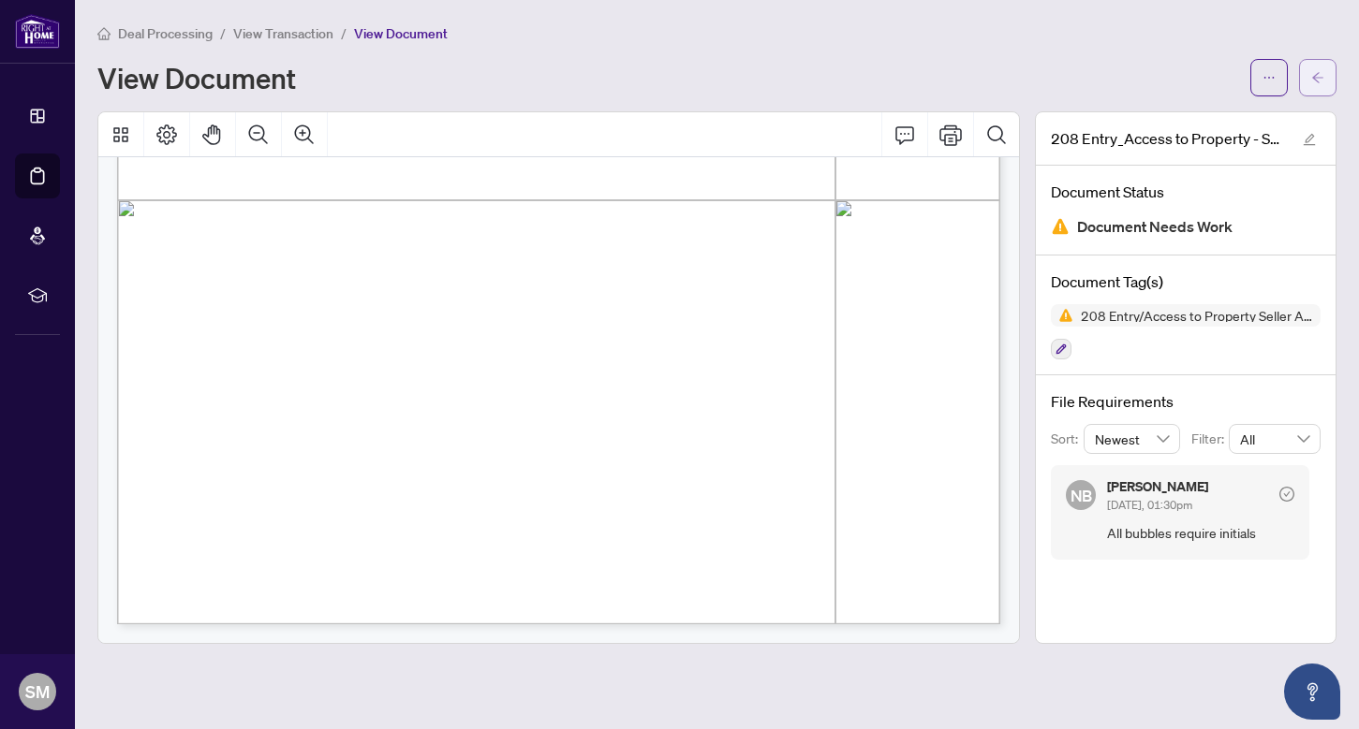
click at [1311, 68] on span "button" at bounding box center [1317, 78] width 13 height 30
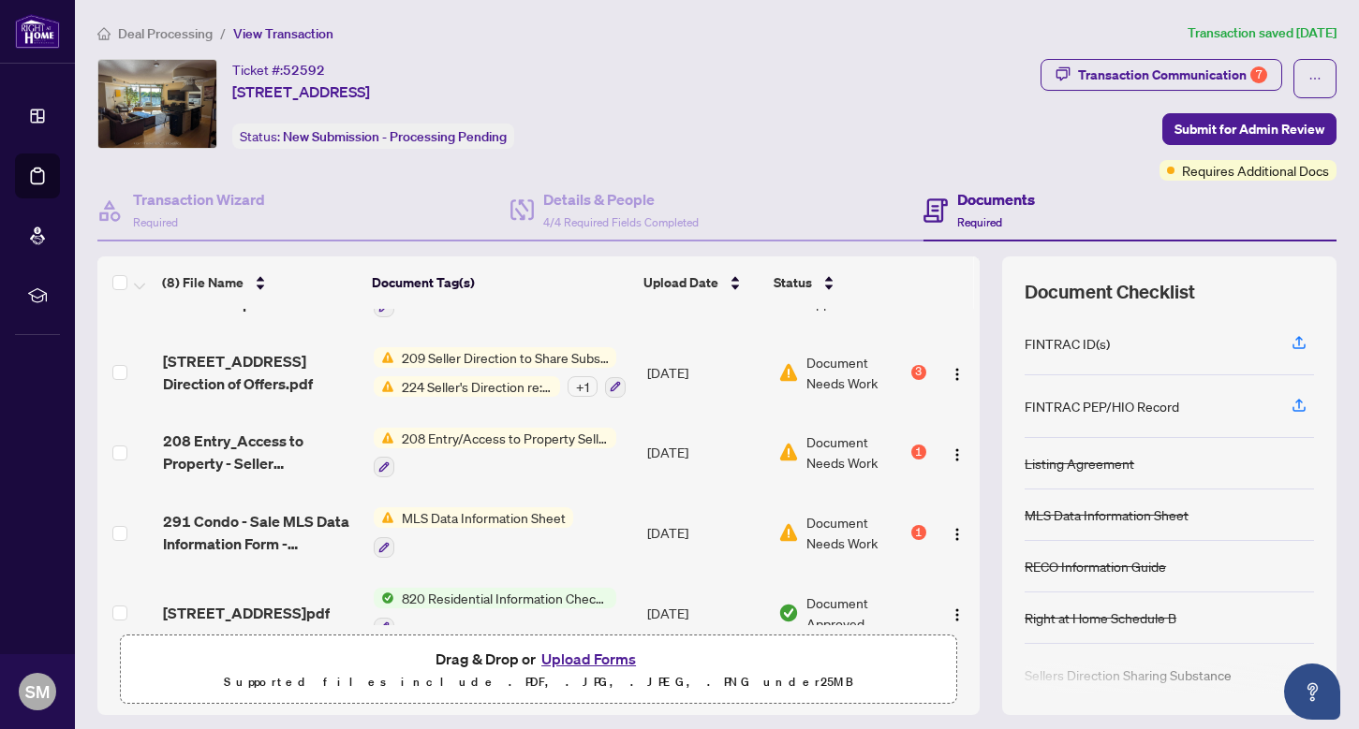
scroll to position [61, 0]
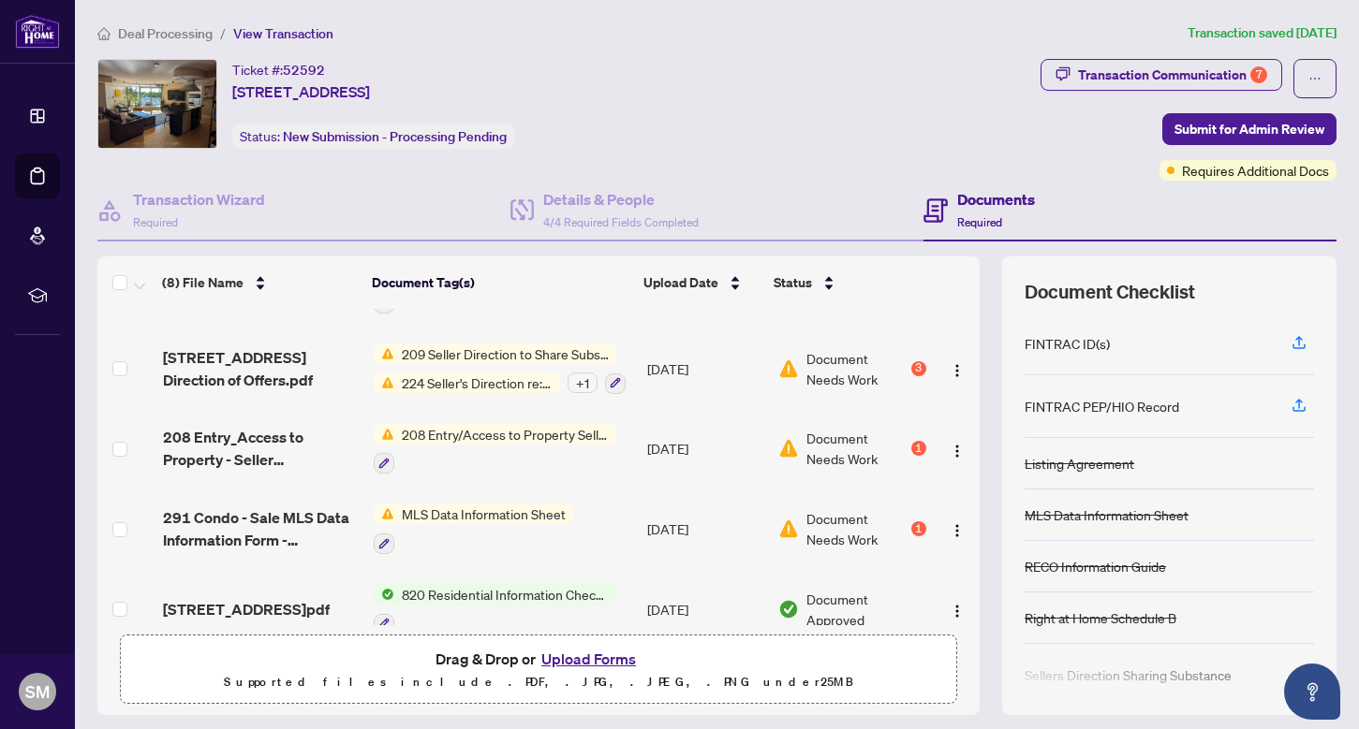
click at [827, 511] on span "Document Needs Work" at bounding box center [856, 528] width 101 height 41
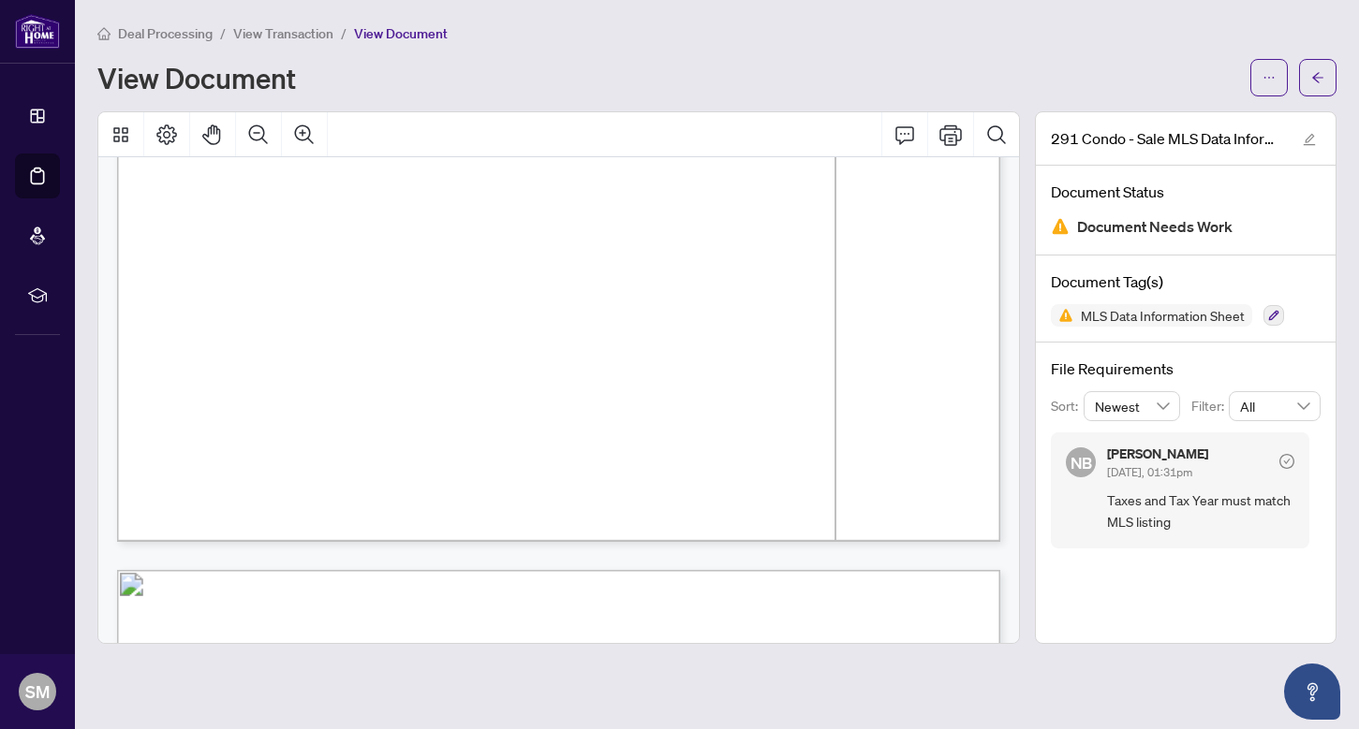
scroll to position [2080, 0]
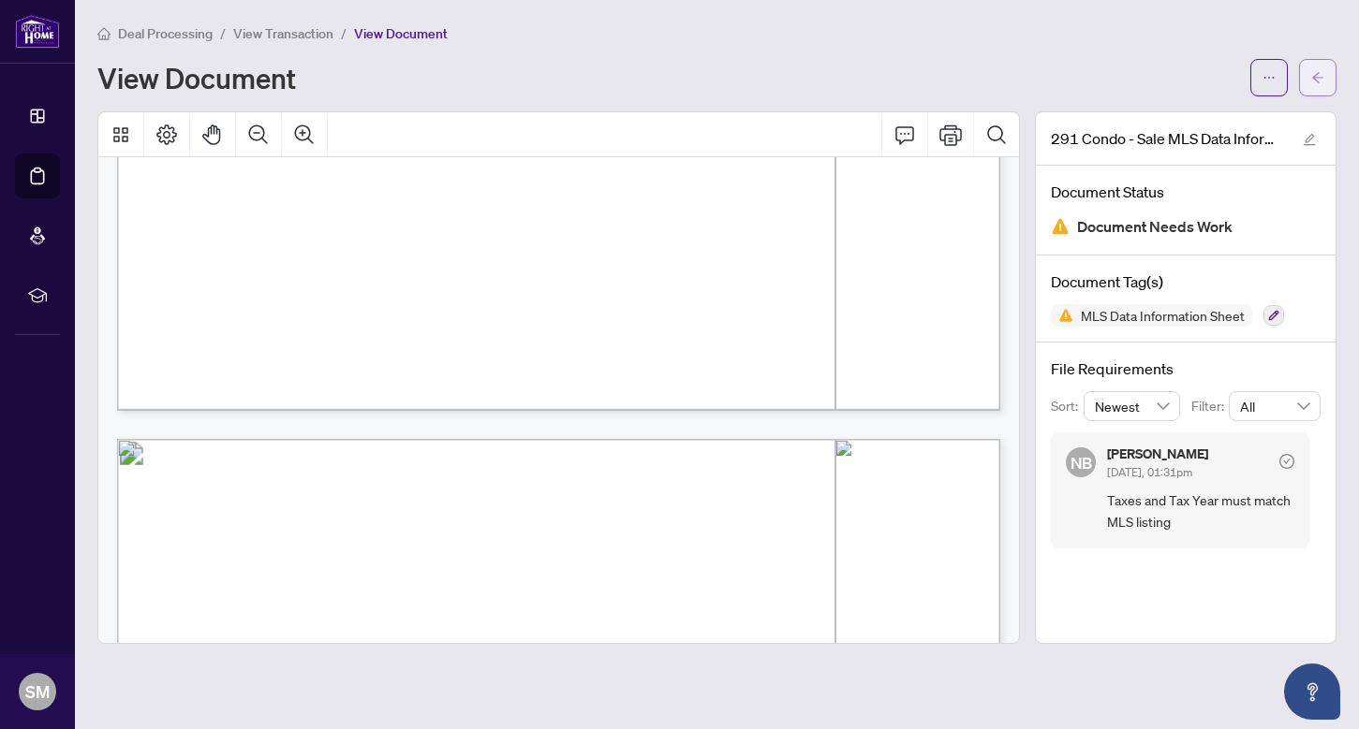
click at [1312, 80] on icon "arrow-left" at bounding box center [1317, 77] width 13 height 13
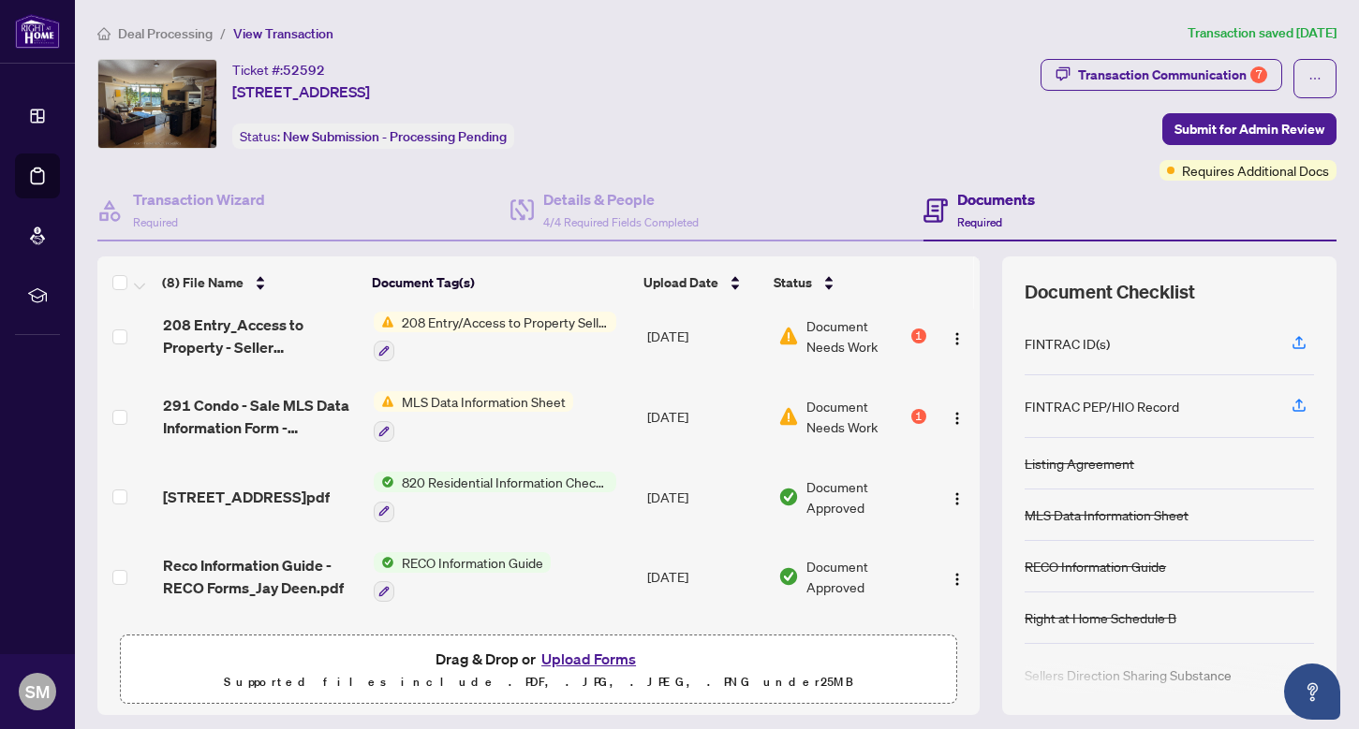
scroll to position [325, 0]
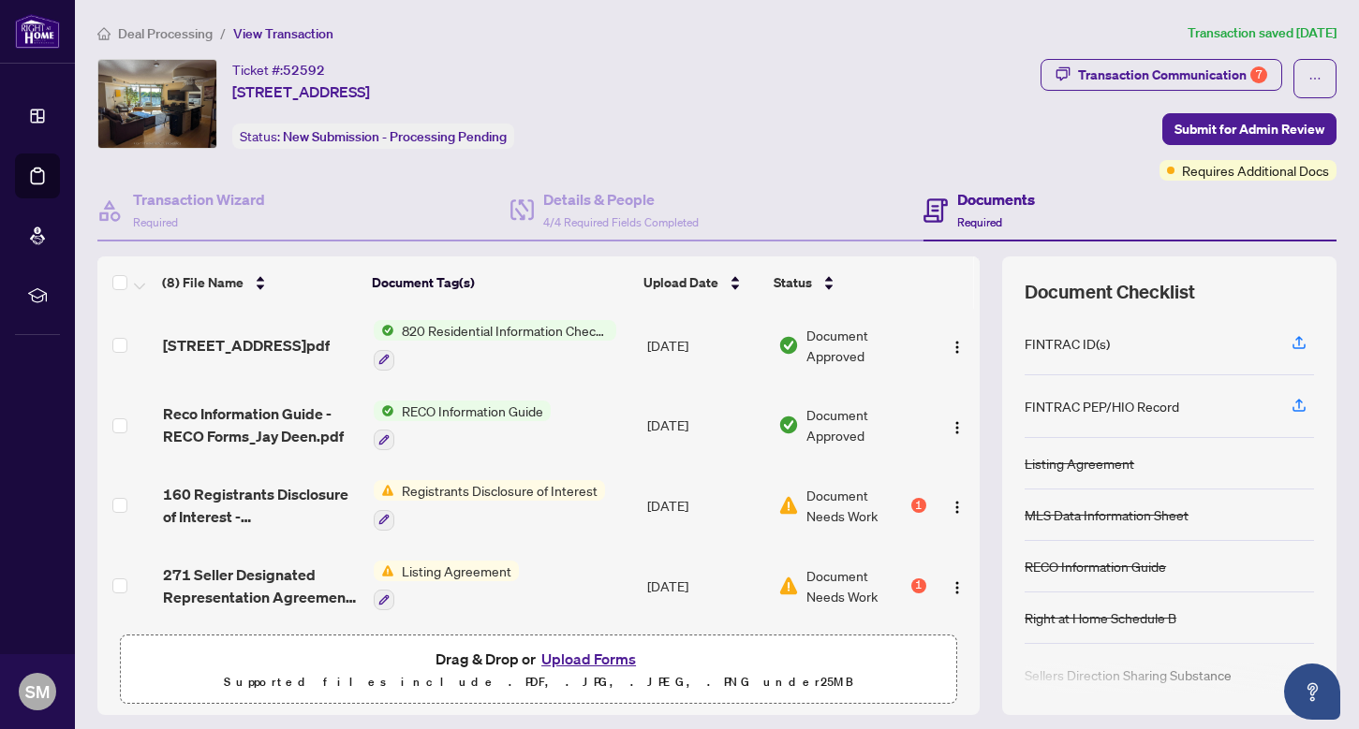
click at [846, 500] on span "Document Needs Work" at bounding box center [856, 505] width 101 height 41
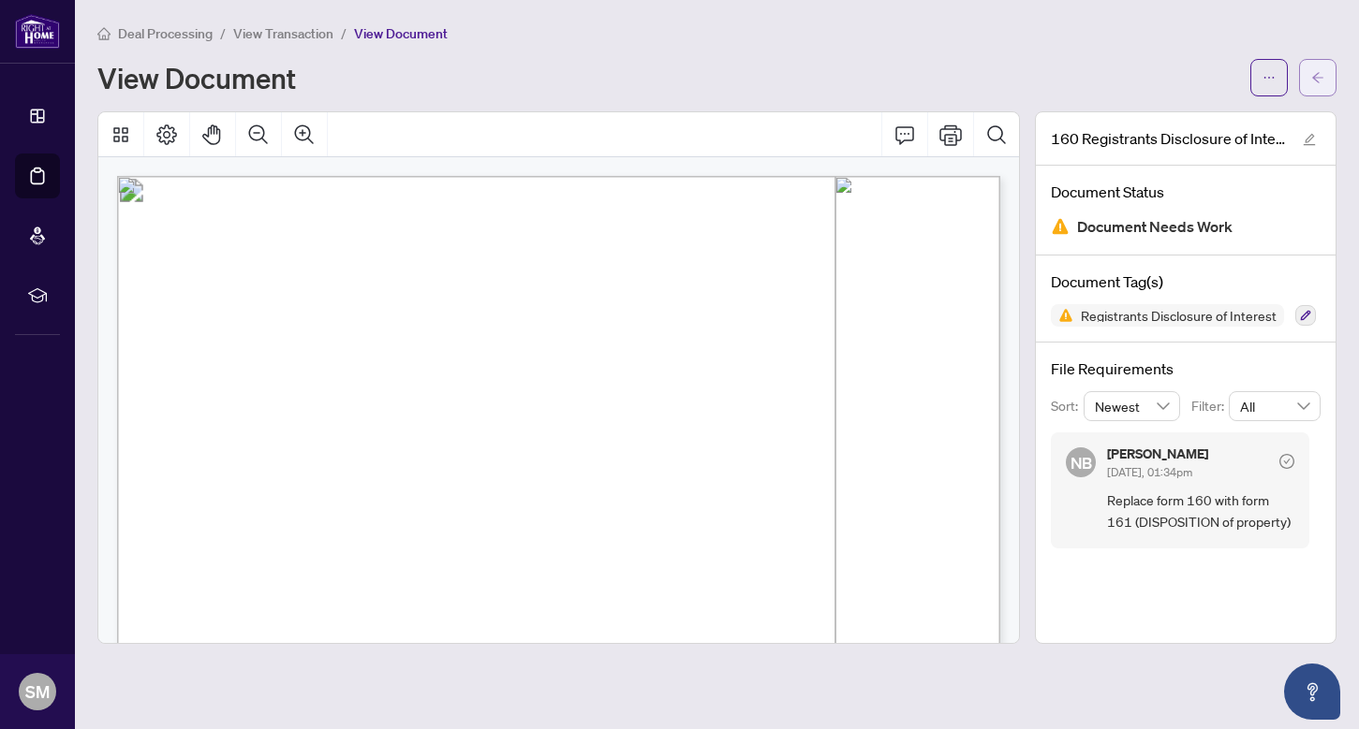
click at [1321, 66] on span "button" at bounding box center [1317, 78] width 13 height 30
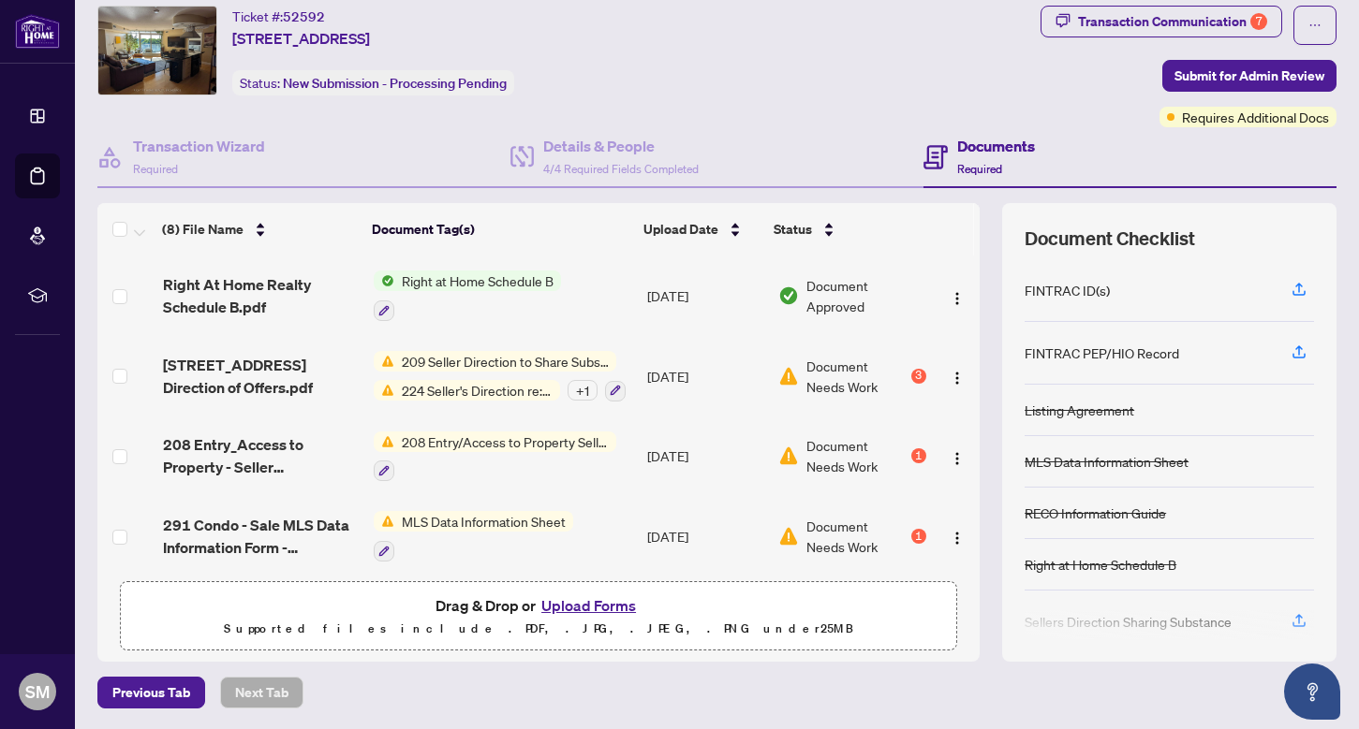
scroll to position [325, 0]
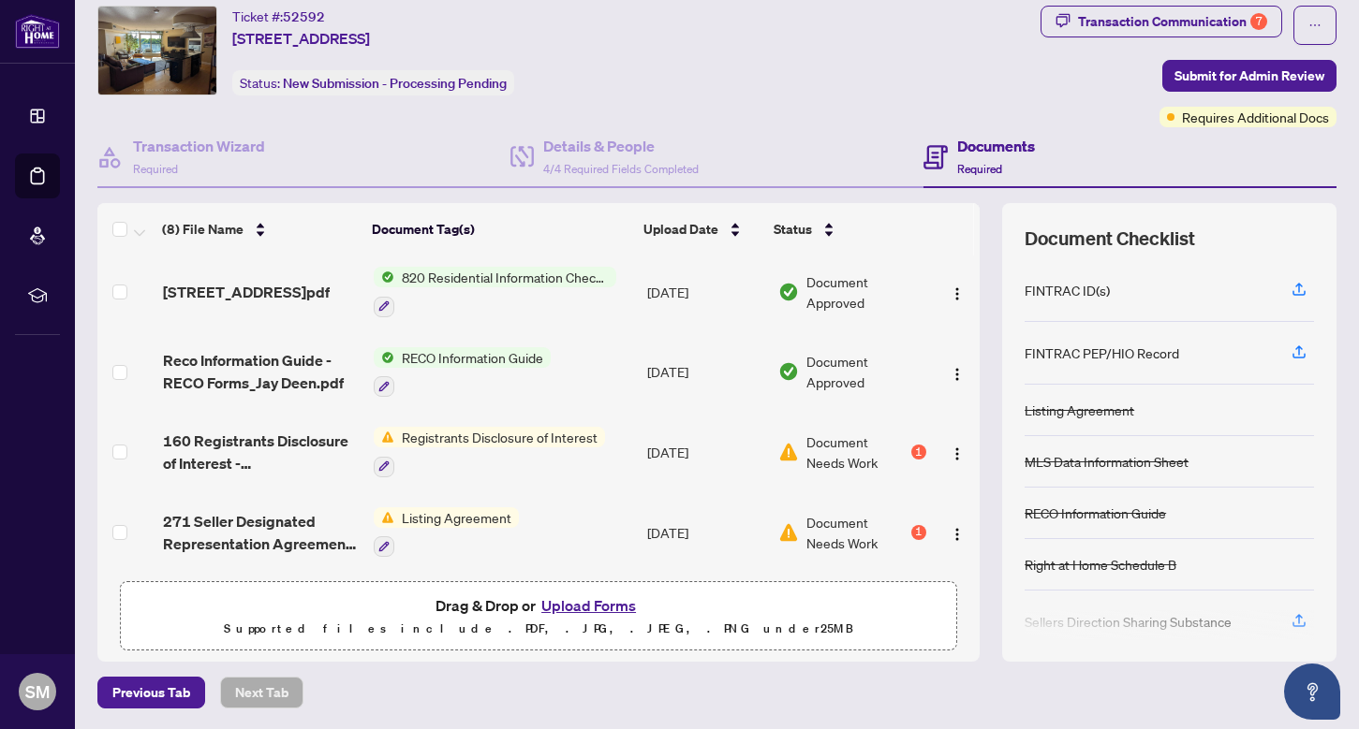
click at [846, 514] on span "Document Needs Work" at bounding box center [856, 532] width 101 height 41
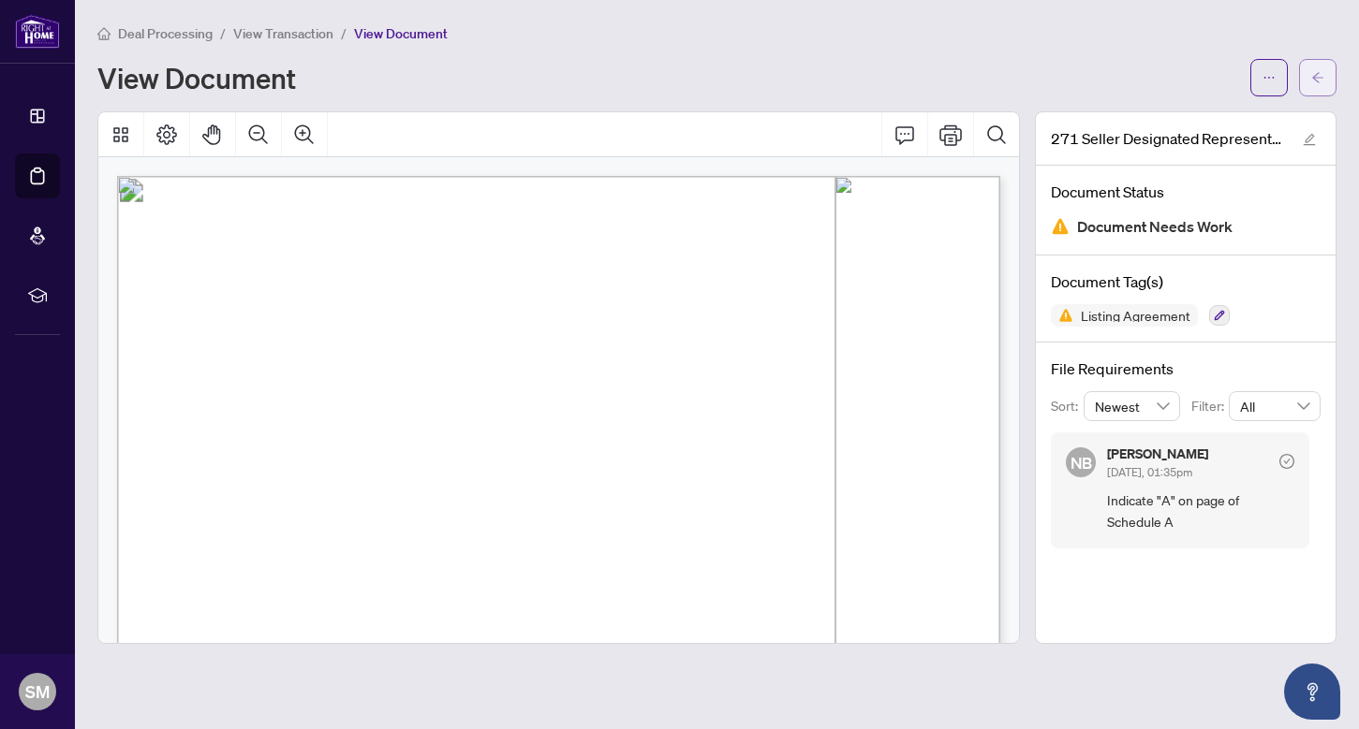
click at [1313, 79] on icon "arrow-left" at bounding box center [1317, 77] width 13 height 13
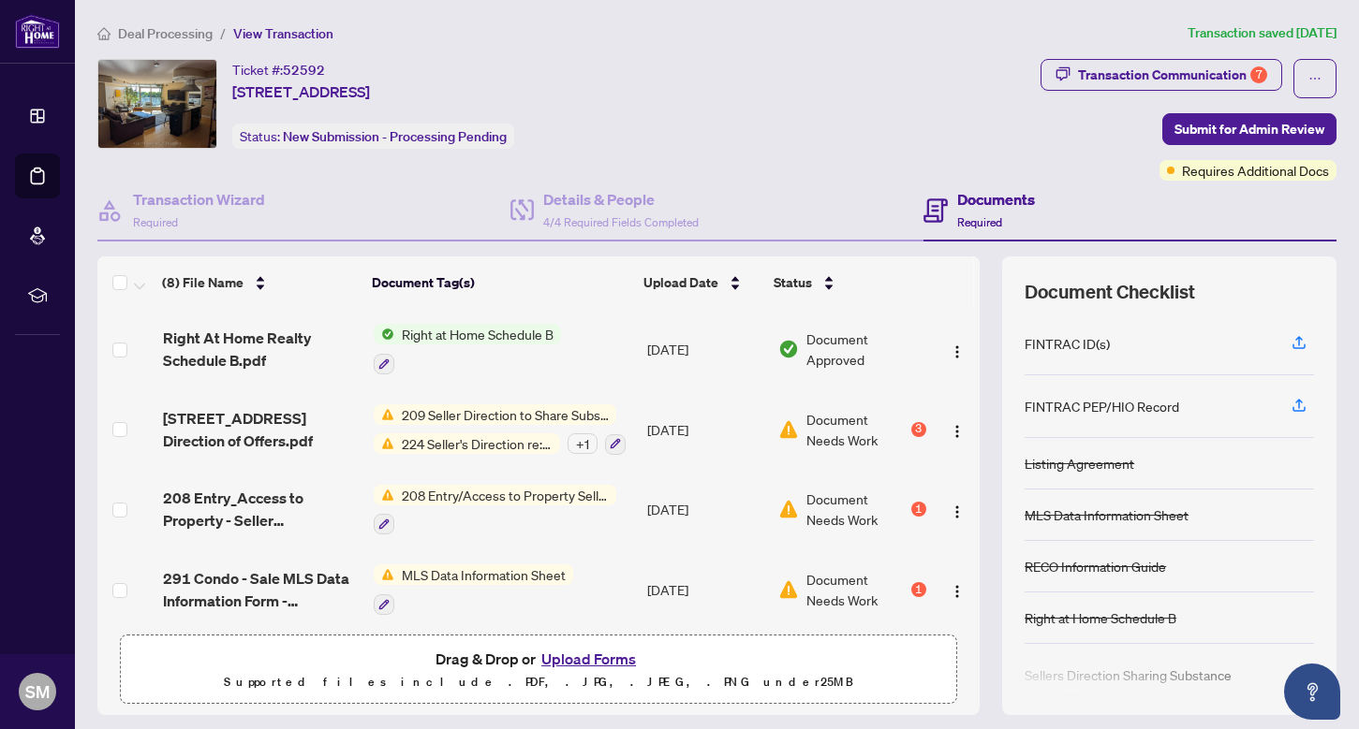
click at [152, 32] on span "Deal Processing" at bounding box center [165, 33] width 95 height 17
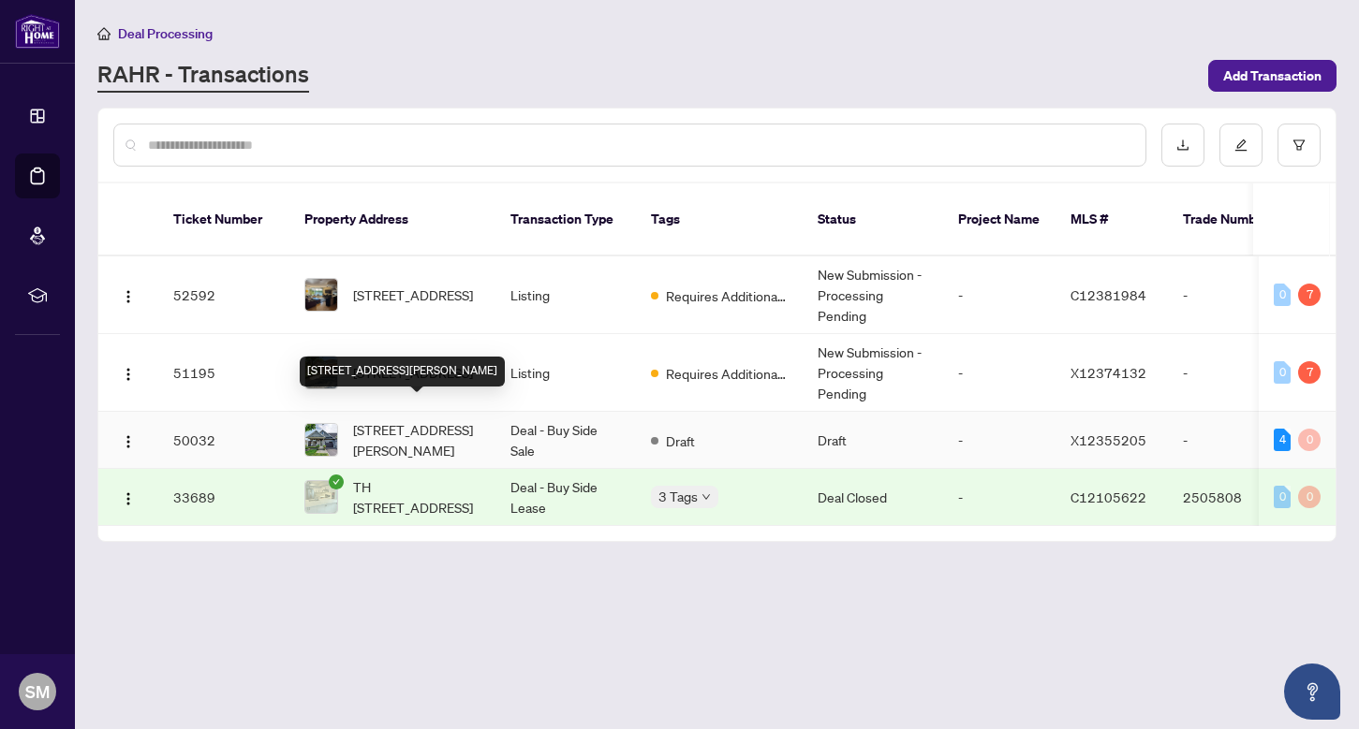
click at [421, 419] on span "[STREET_ADDRESS][PERSON_NAME]" at bounding box center [416, 439] width 127 height 41
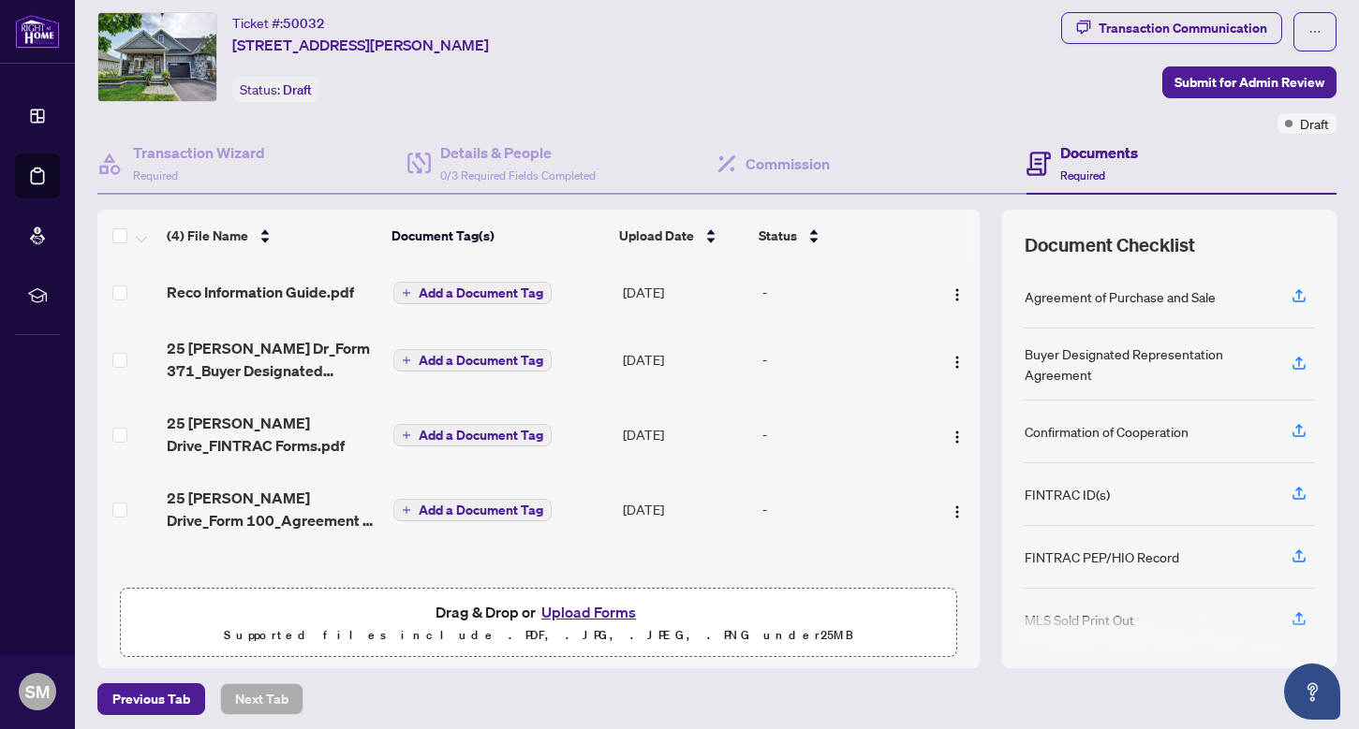
scroll to position [53, 0]
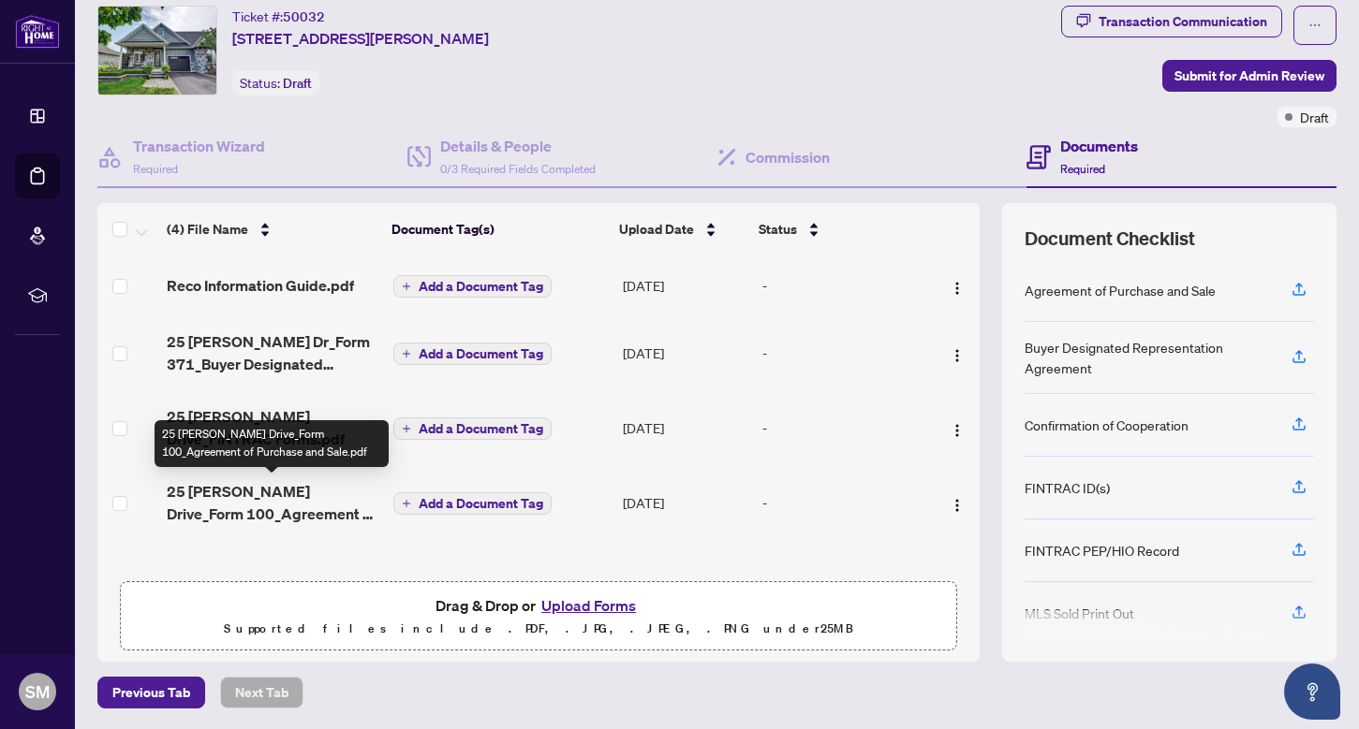
click at [286, 480] on span "25 [PERSON_NAME] Drive_Form 100_Agreement of Purchase and Sale.pdf" at bounding box center [273, 502] width 212 height 45
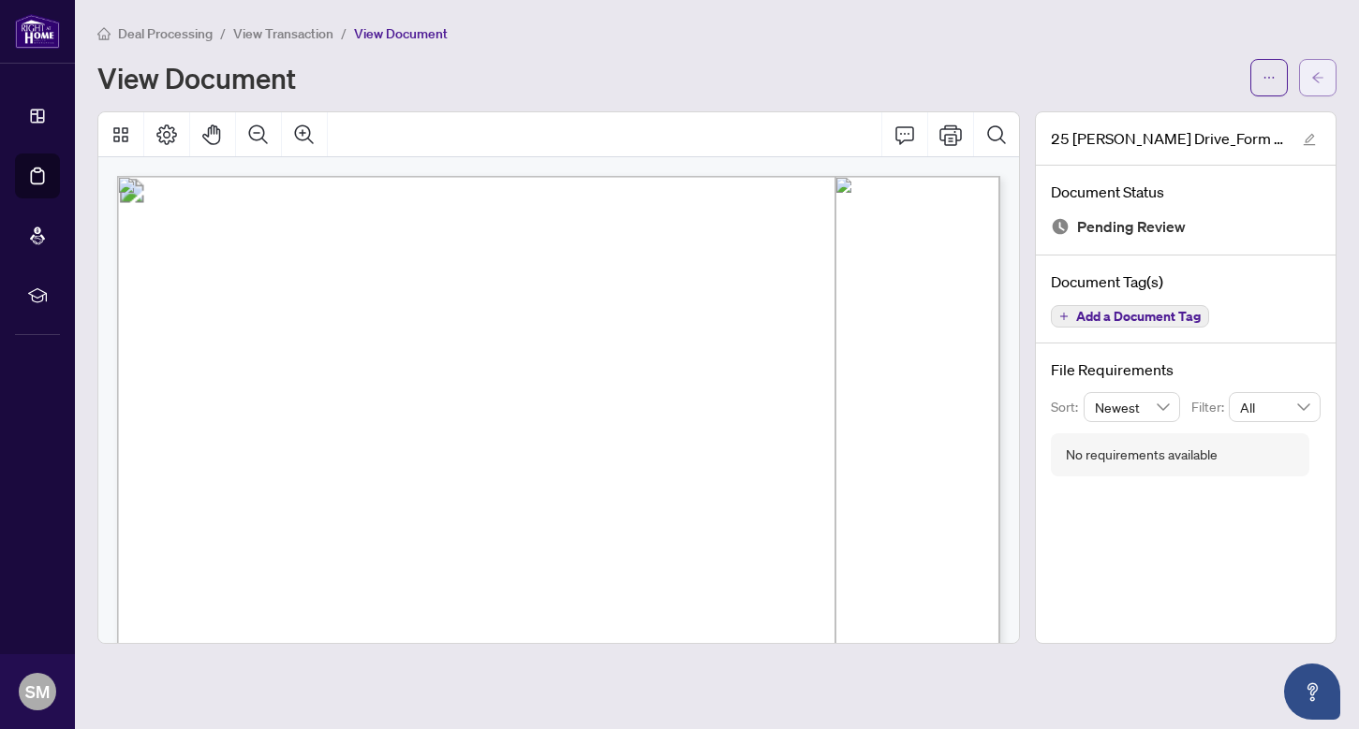
click at [1309, 72] on button "button" at bounding box center [1317, 77] width 37 height 37
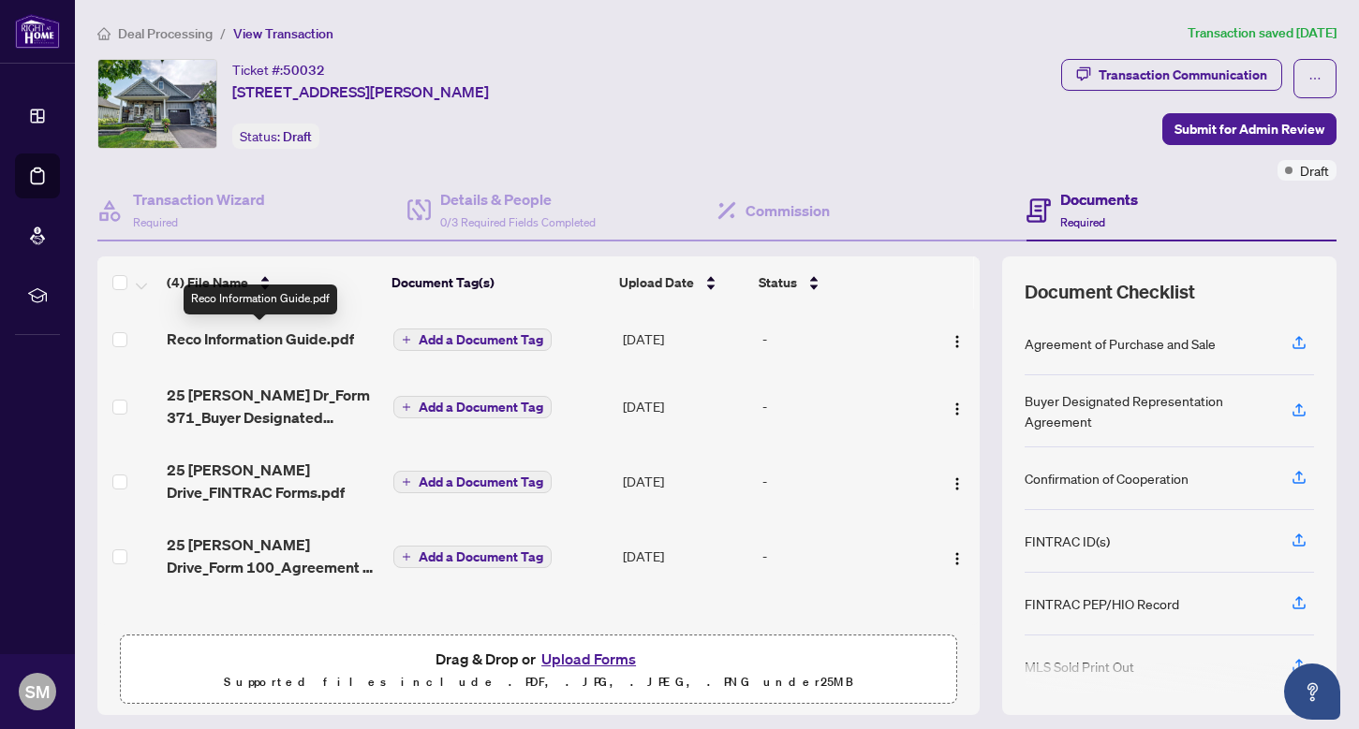
click at [258, 341] on span "Reco Information Guide.pdf" at bounding box center [260, 339] width 187 height 22
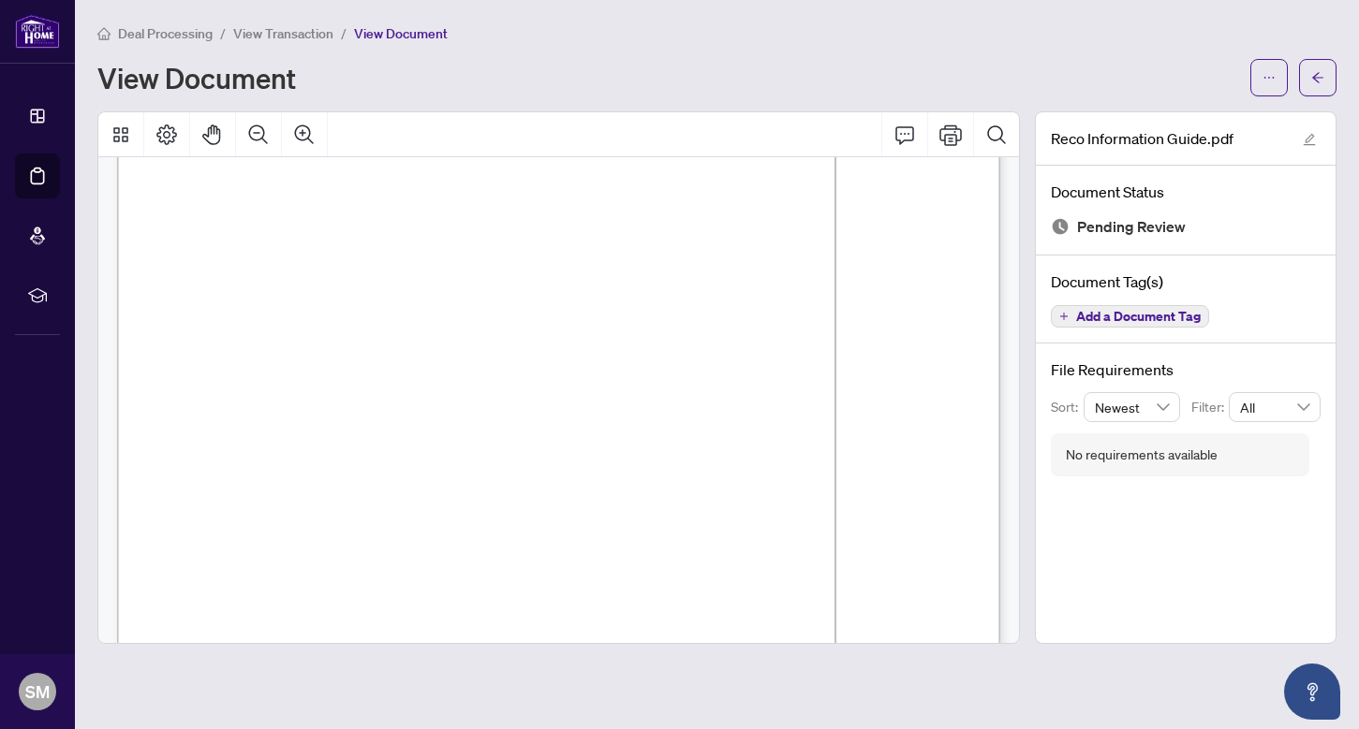
scroll to position [14270, 0]
click at [1318, 90] on span "button" at bounding box center [1317, 78] width 13 height 30
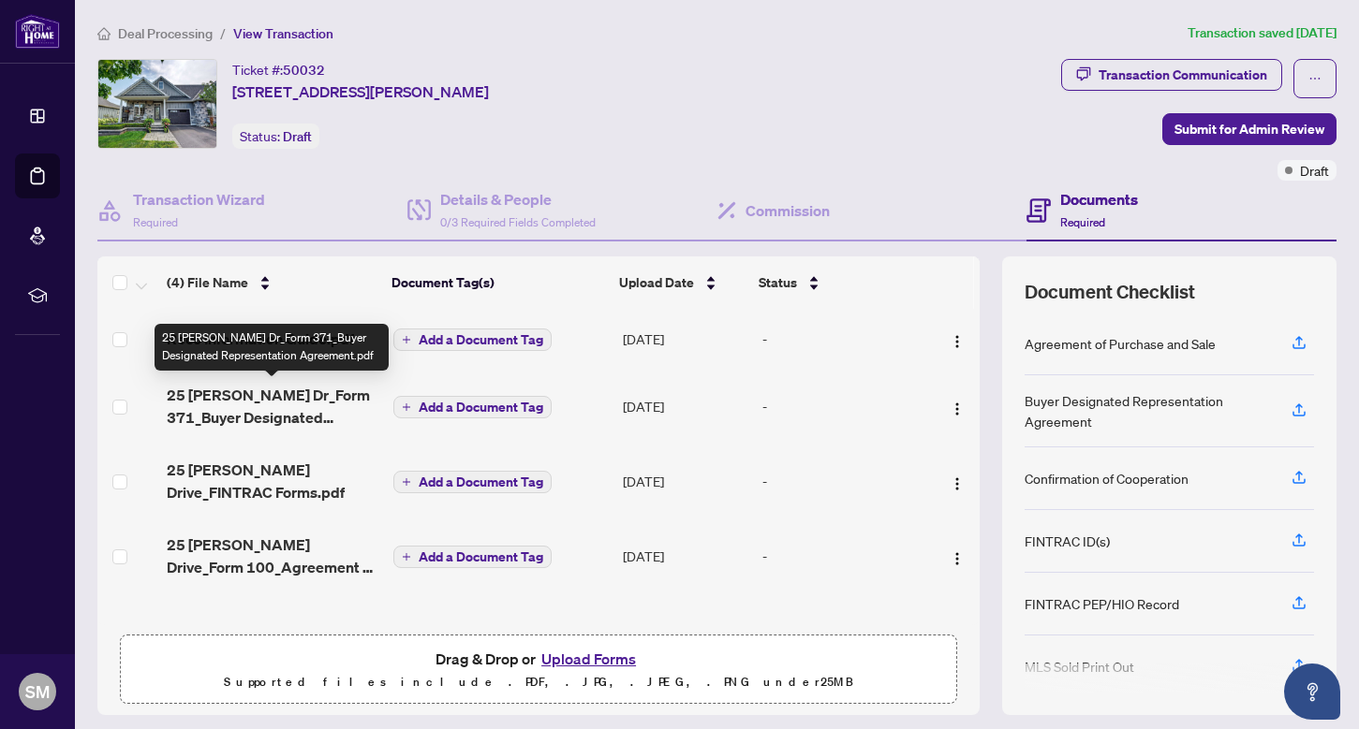
click at [246, 414] on span "25 [PERSON_NAME] Dr_Form 371_Buyer Designated Representation Agreement.pdf" at bounding box center [273, 406] width 212 height 45
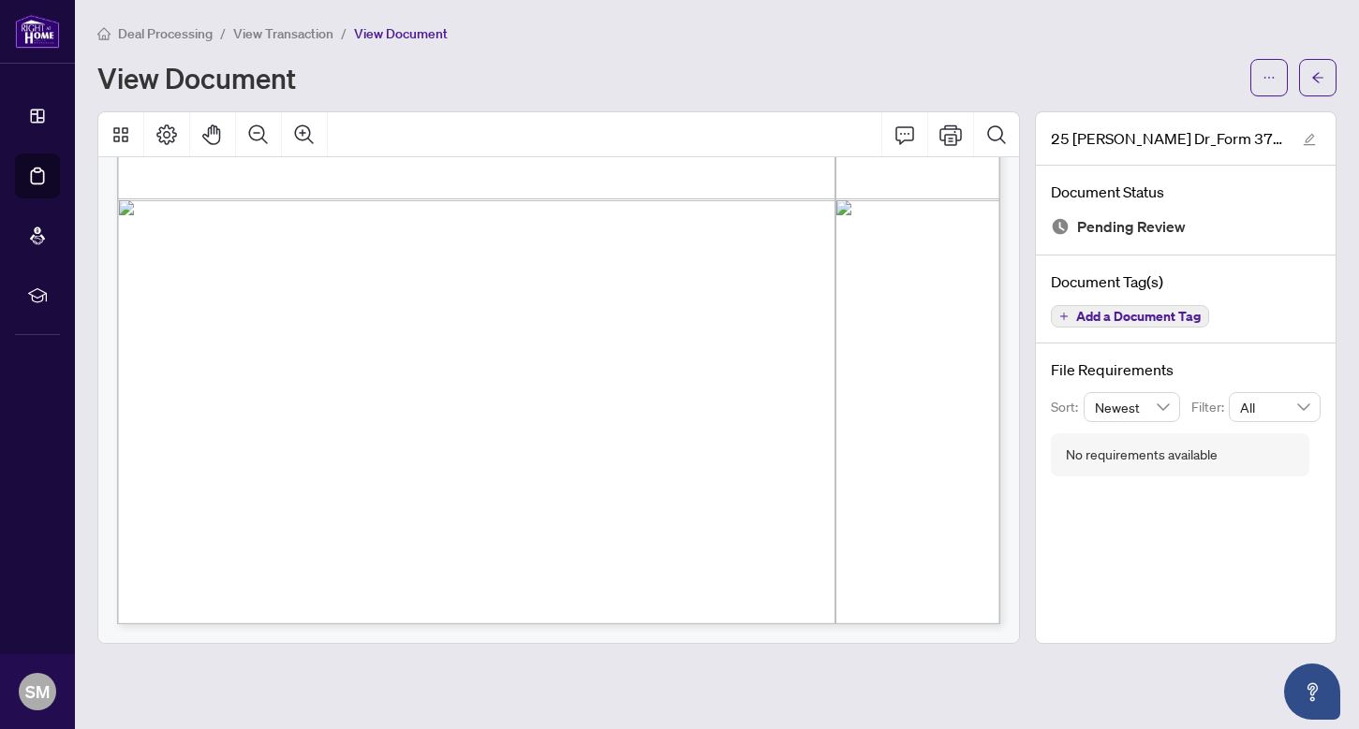
scroll to position [4209, 0]
click at [1303, 79] on button "button" at bounding box center [1317, 77] width 37 height 37
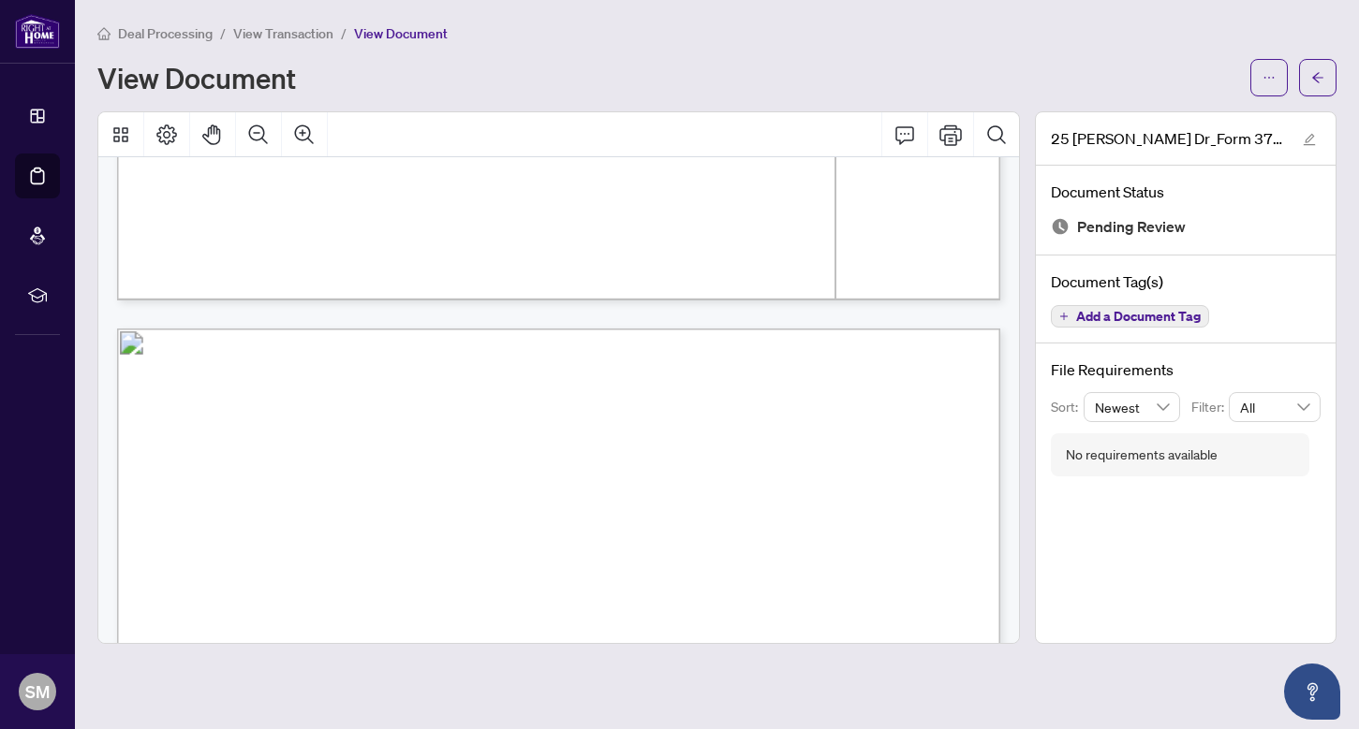
scroll to position [2469, 0]
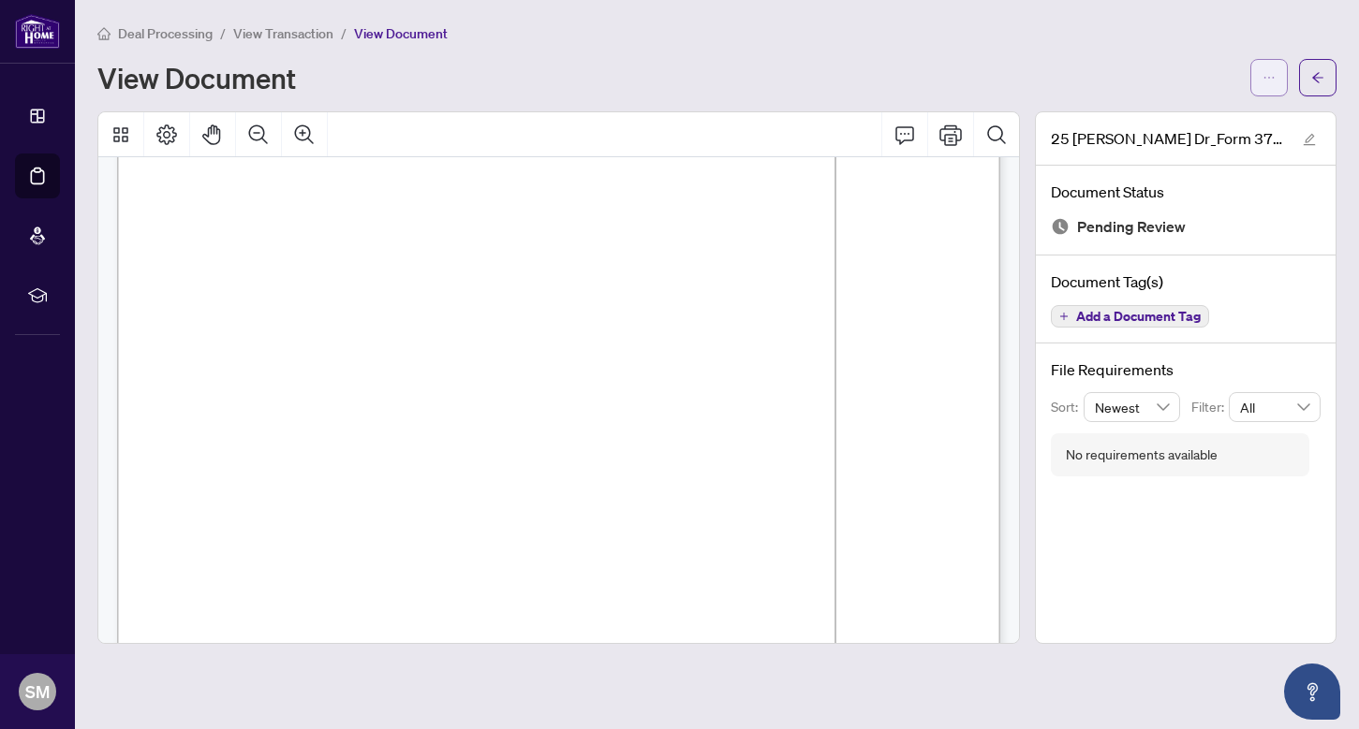
click at [1272, 68] on span "button" at bounding box center [1268, 78] width 13 height 30
click at [1117, 38] on div "Deal Processing / View Transaction / View Document" at bounding box center [716, 33] width 1239 height 22
